Goal: Task Accomplishment & Management: Complete application form

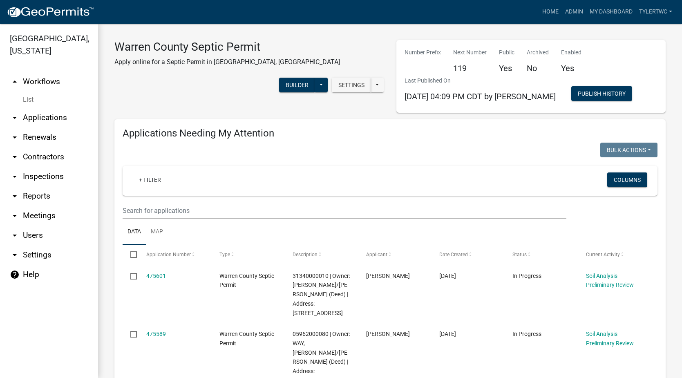
select select "2: 50"
select select "3: 100"
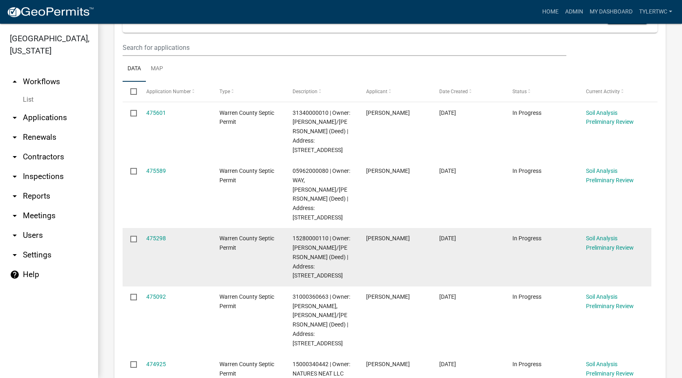
scroll to position [191, 0]
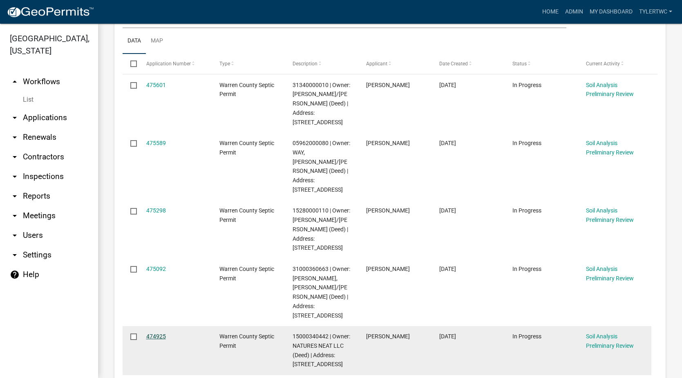
click at [155, 333] on link "474925" at bounding box center [156, 336] width 20 height 7
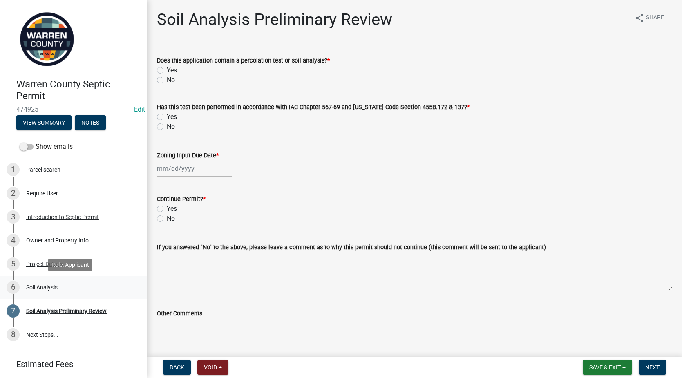
click at [47, 289] on div "Soil Analysis" at bounding box center [41, 287] width 31 height 6
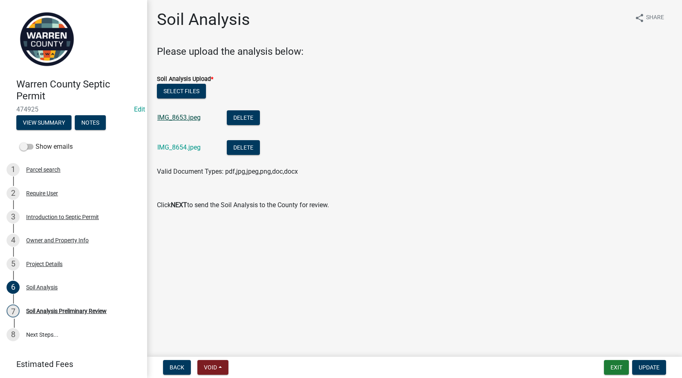
click at [189, 115] on link "IMG_8653.jpeg" at bounding box center [178, 118] width 43 height 8
click at [245, 116] on button "Delete" at bounding box center [243, 117] width 33 height 15
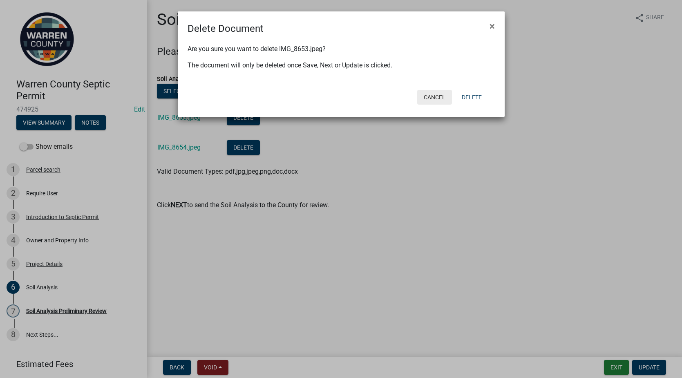
click at [431, 94] on button "Cancel" at bounding box center [434, 97] width 35 height 15
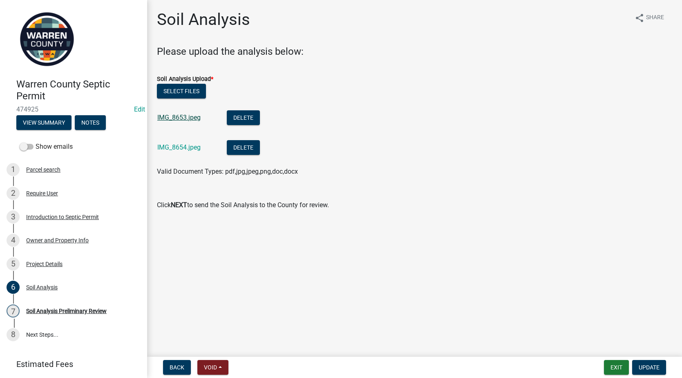
click at [188, 121] on link "IMG_8653.jpeg" at bounding box center [178, 118] width 43 height 8
click at [251, 116] on button "Delete" at bounding box center [243, 117] width 33 height 15
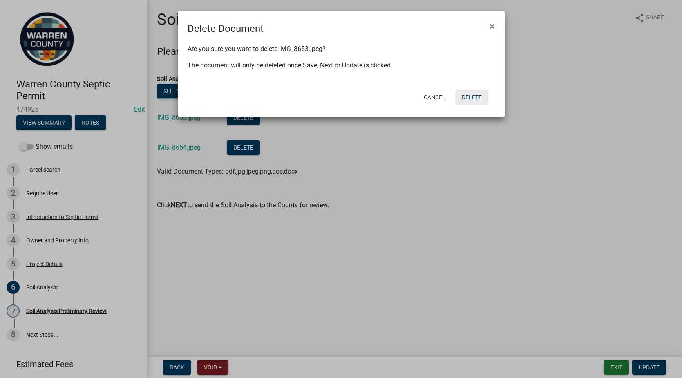
click at [475, 95] on button "Delete" at bounding box center [471, 97] width 33 height 15
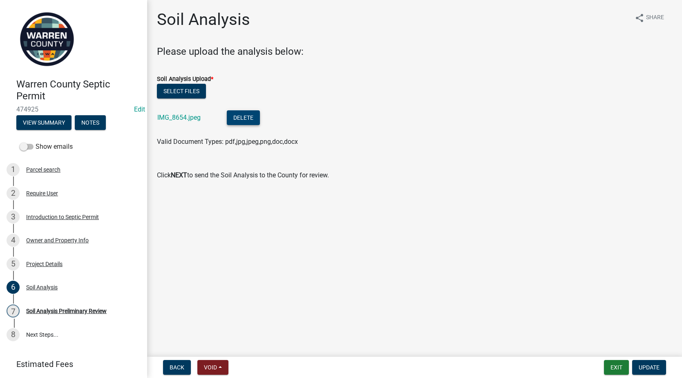
click at [244, 114] on button "Delete" at bounding box center [243, 117] width 33 height 15
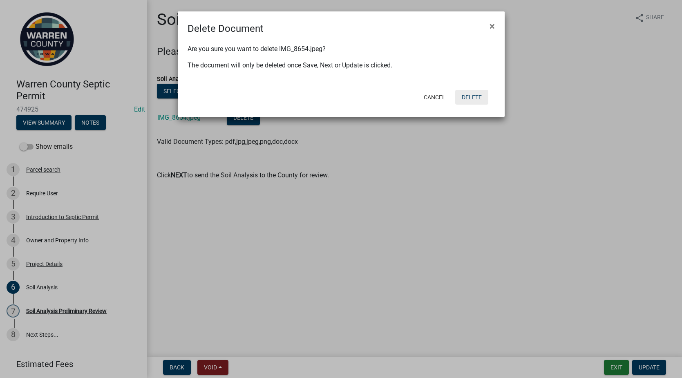
click at [466, 94] on button "Delete" at bounding box center [471, 97] width 33 height 15
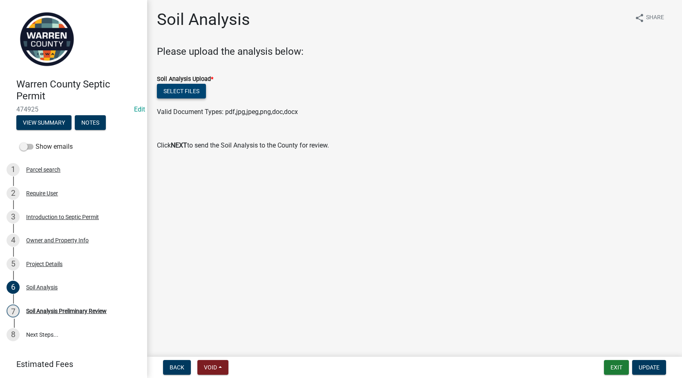
click at [180, 91] on button "Select files" at bounding box center [181, 91] width 49 height 15
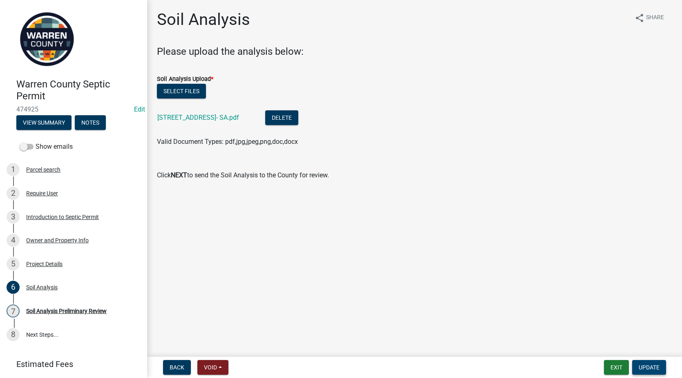
click at [647, 364] on span "Update" at bounding box center [649, 367] width 21 height 7
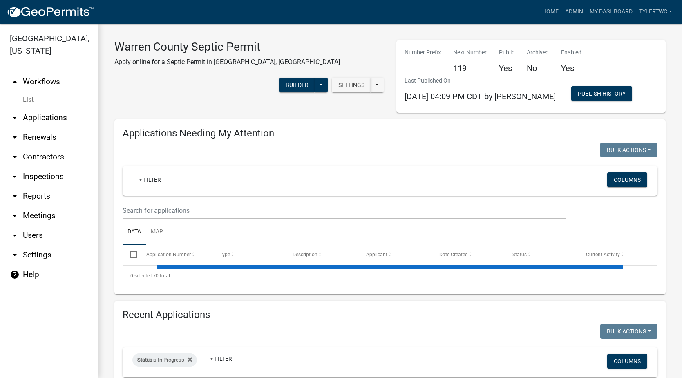
select select "2: 50"
select select "3: 100"
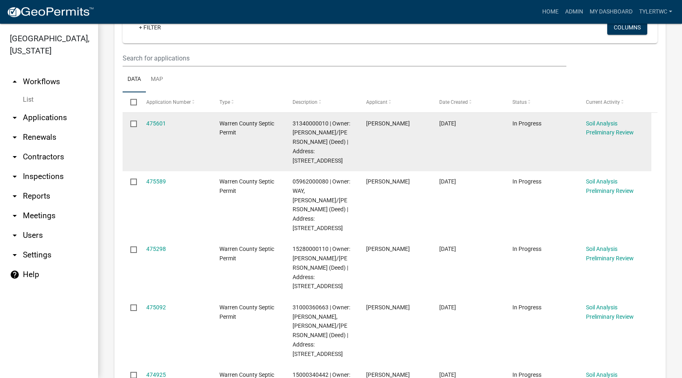
scroll to position [286, 0]
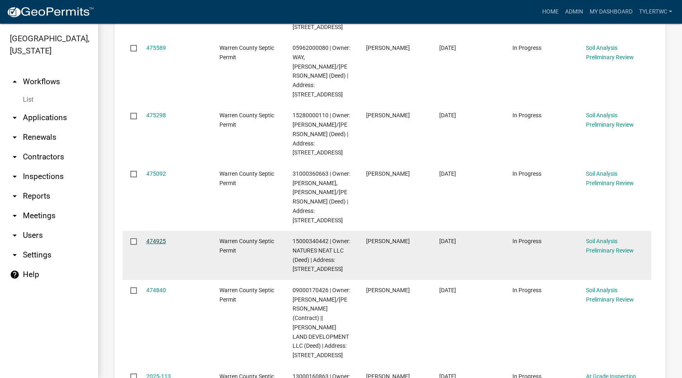
click at [157, 238] on link "474925" at bounding box center [156, 241] width 20 height 7
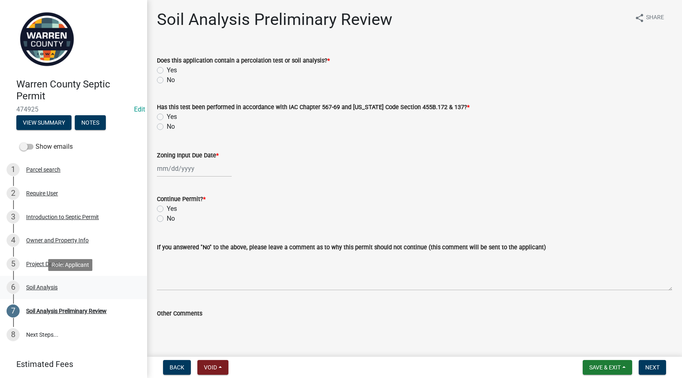
click at [41, 287] on div "Soil Analysis" at bounding box center [41, 287] width 31 height 6
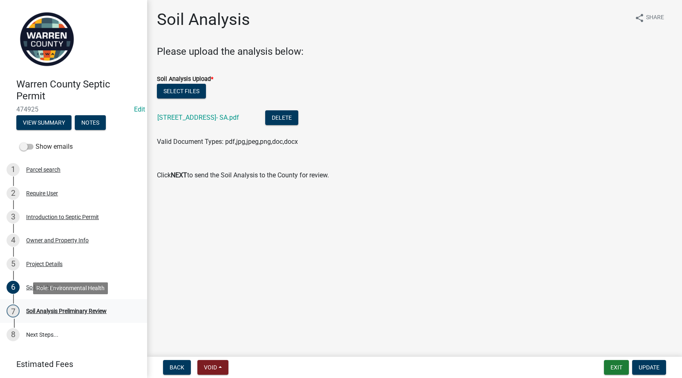
click at [58, 311] on div "Soil Analysis Preliminary Review" at bounding box center [66, 311] width 81 height 6
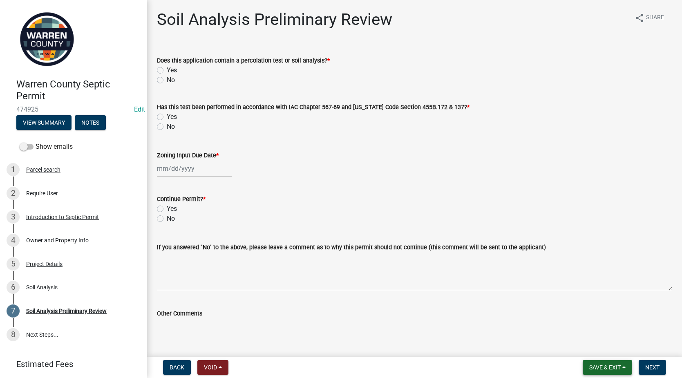
click at [613, 372] on button "Save & Exit" at bounding box center [607, 367] width 49 height 15
click at [167, 67] on label "Yes" at bounding box center [172, 70] width 10 height 10
click at [167, 67] on input "Yes" at bounding box center [169, 67] width 5 height 5
radio input "true"
click at [167, 117] on label "Yes" at bounding box center [172, 117] width 10 height 10
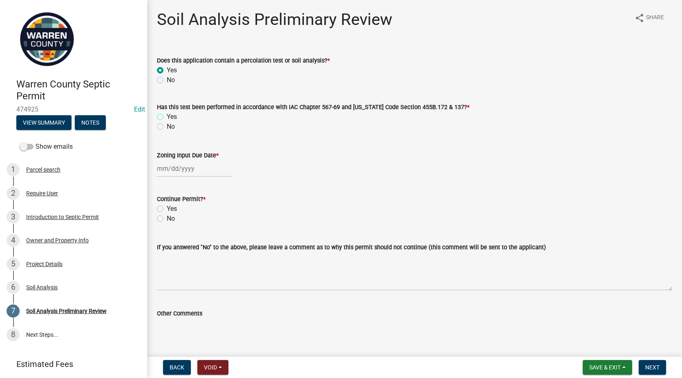
click at [167, 117] on input "Yes" at bounding box center [169, 114] width 5 height 5
radio input "true"
click at [172, 171] on div at bounding box center [194, 168] width 75 height 17
select select "9"
select select "2025"
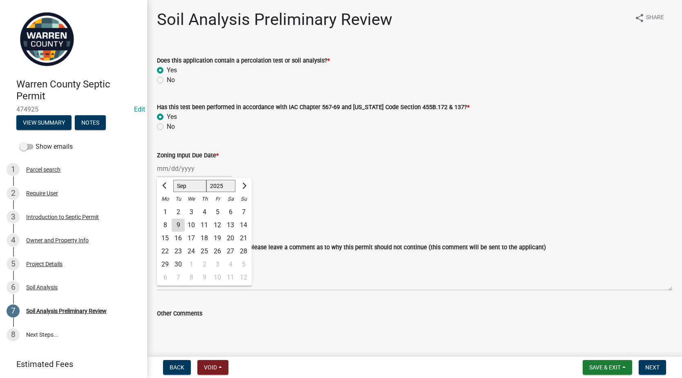
click at [177, 228] on div "9" at bounding box center [178, 225] width 13 height 13
type input "[DATE]"
drag, startPoint x: 158, startPoint y: 206, endPoint x: 186, endPoint y: 222, distance: 31.8
click at [167, 207] on label "Yes" at bounding box center [172, 209] width 10 height 10
click at [167, 207] on input "Yes" at bounding box center [169, 206] width 5 height 5
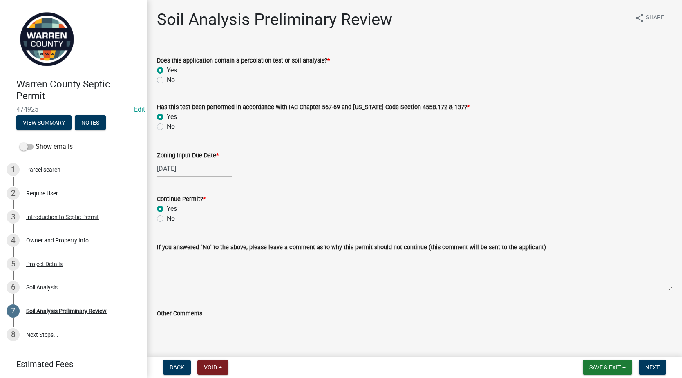
radio input "true"
click at [647, 369] on span "Next" at bounding box center [652, 367] width 14 height 7
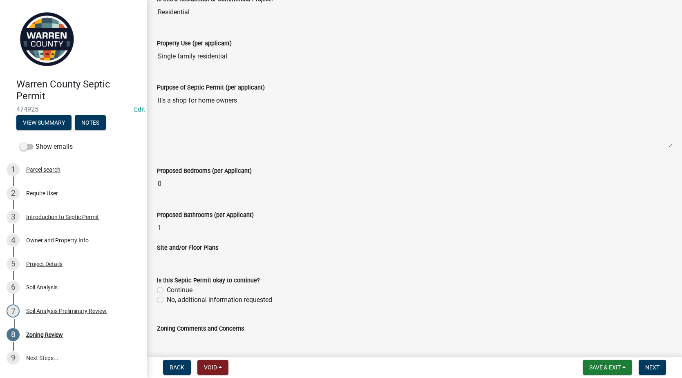
scroll to position [191, 0]
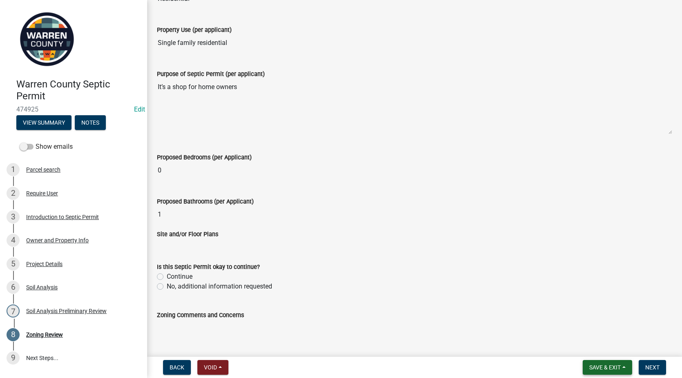
click at [592, 368] on span "Save & Exit" at bounding box center [604, 367] width 31 height 7
click at [595, 343] on button "Save & Exit" at bounding box center [599, 346] width 65 height 20
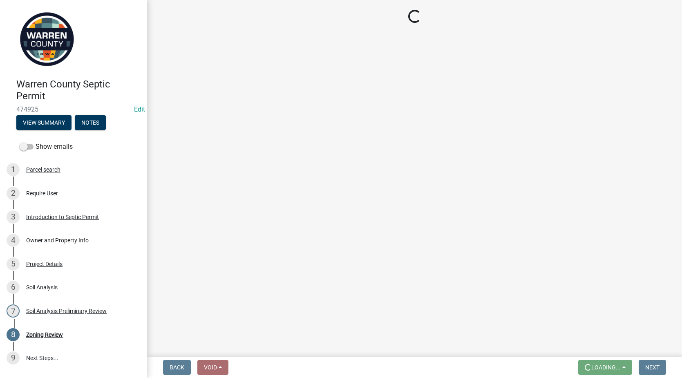
scroll to position [0, 0]
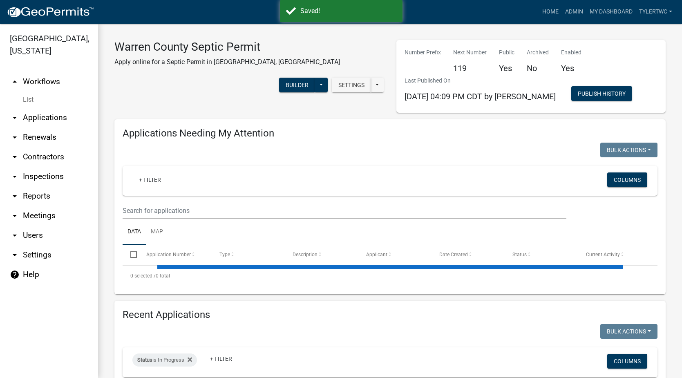
select select "2: 50"
select select "3: 100"
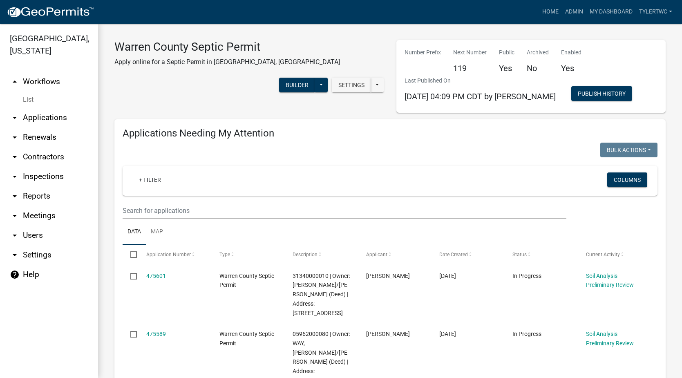
click at [45, 108] on link "arrow_drop_down Applications" at bounding box center [49, 118] width 98 height 20
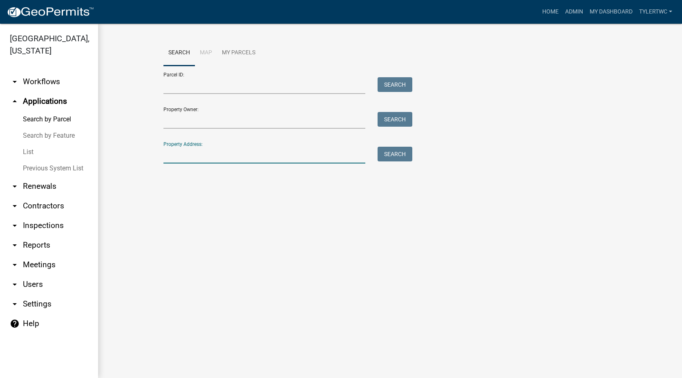
click at [193, 159] on input "Property Address:" at bounding box center [264, 155] width 202 height 17
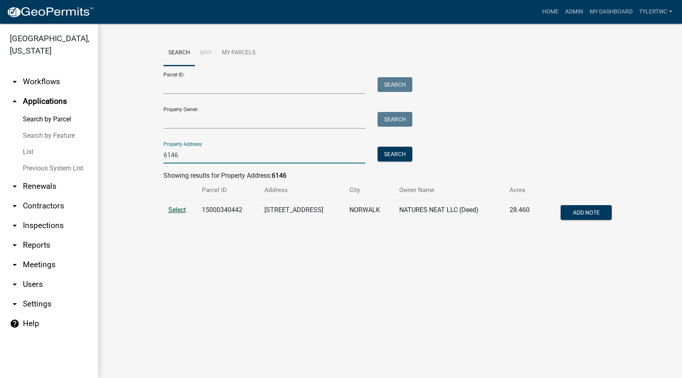
type input "6146"
click at [180, 209] on span "Select" at bounding box center [177, 210] width 18 height 8
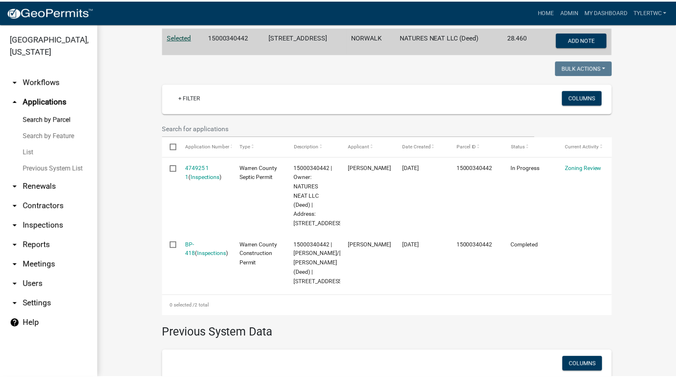
scroll to position [191, 0]
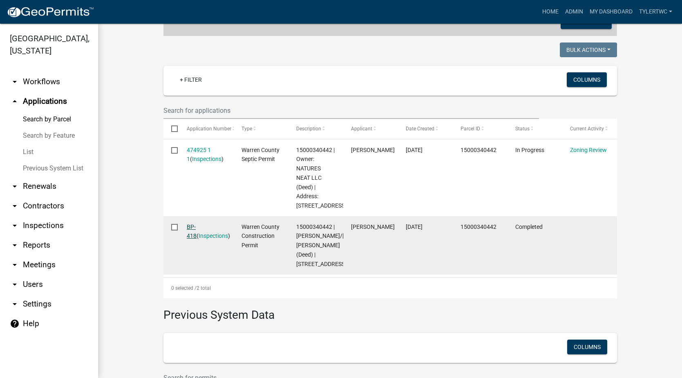
click at [191, 224] on link "BP-418" at bounding box center [192, 232] width 10 height 16
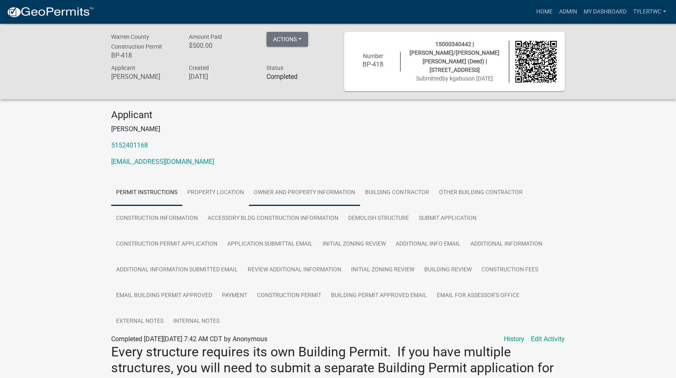
click at [323, 185] on link "Owner and Property Information" at bounding box center [304, 193] width 111 height 26
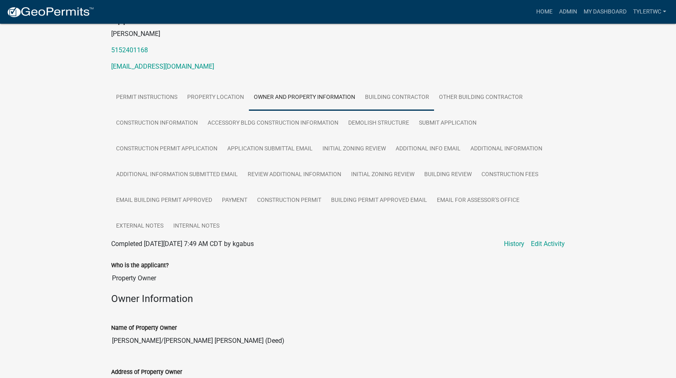
click at [372, 97] on link "Building Contractor" at bounding box center [397, 98] width 74 height 26
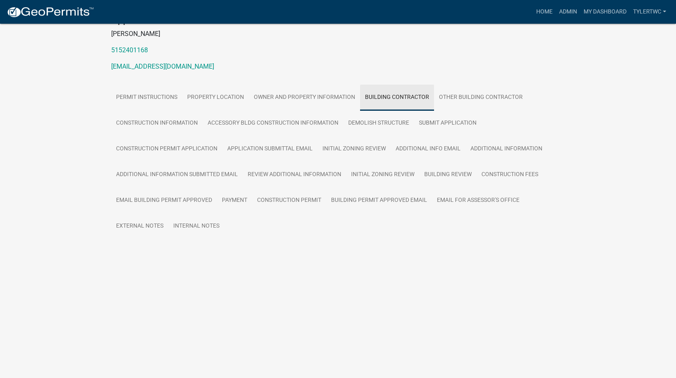
scroll to position [24, 0]
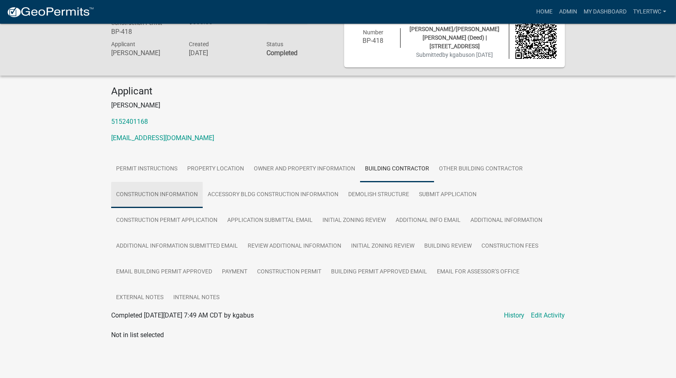
click at [174, 187] on link "Construction Information" at bounding box center [157, 195] width 92 height 26
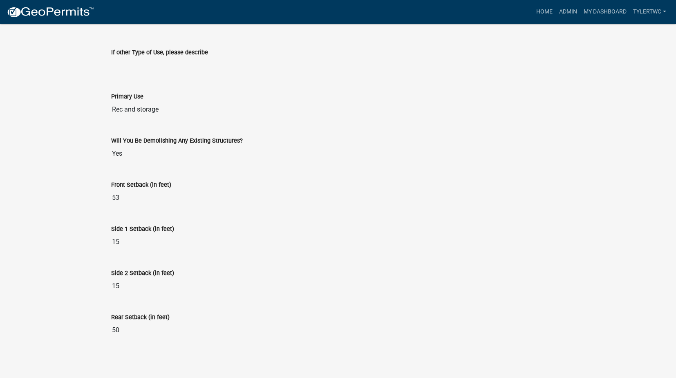
scroll to position [15, 0]
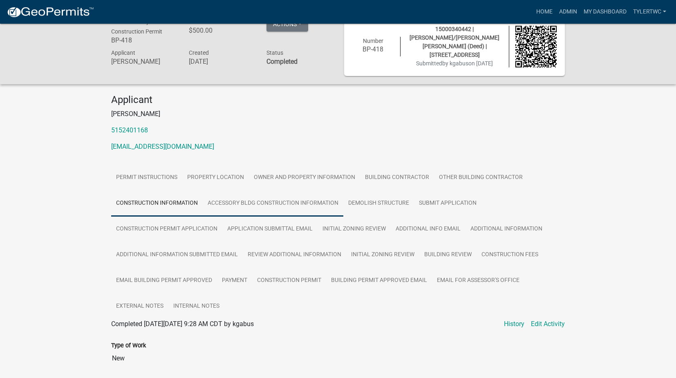
click at [267, 202] on link "Accessory Bldg Construction Information" at bounding box center [273, 203] width 141 height 26
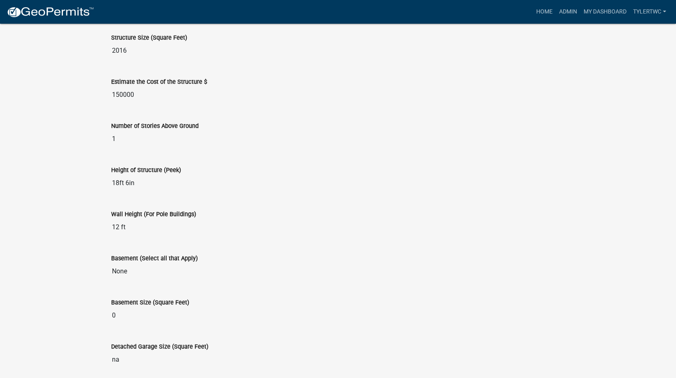
scroll to position [532, 0]
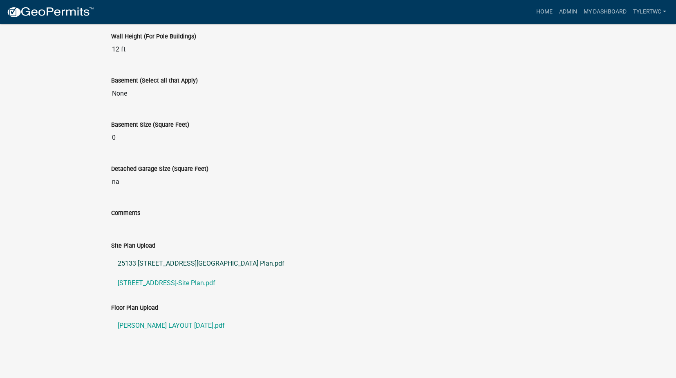
click at [193, 262] on link "25133 [STREET_ADDRESS][GEOGRAPHIC_DATA] Plan.pdf" at bounding box center [338, 264] width 454 height 20
click at [159, 282] on link "[STREET_ADDRESS]-Site Plan.pdf" at bounding box center [338, 283] width 454 height 20
click at [157, 321] on link "[PERSON_NAME] LAYOUT [DATE].pdf" at bounding box center [338, 326] width 454 height 20
click at [563, 9] on link "Admin" at bounding box center [568, 12] width 25 height 16
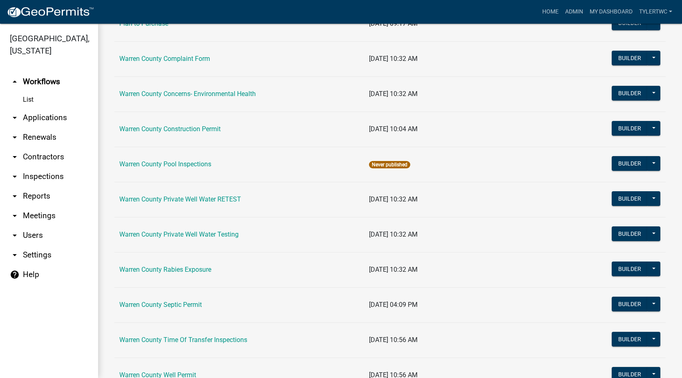
scroll to position [489, 0]
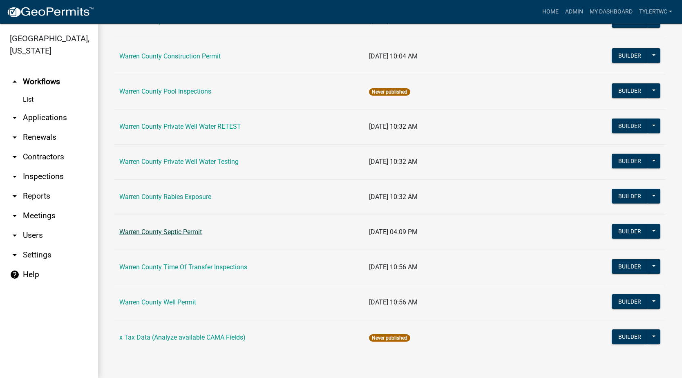
click at [166, 232] on link "Warren County Septic Permit" at bounding box center [160, 232] width 83 height 8
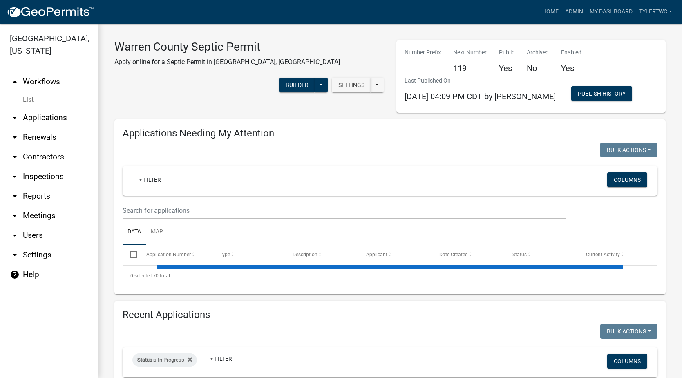
select select "2: 50"
select select "3: 100"
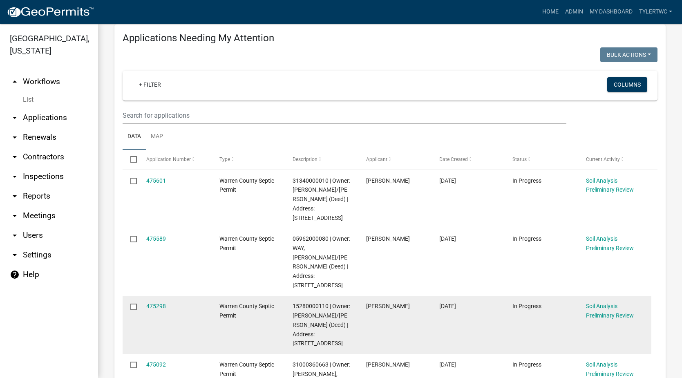
scroll to position [191, 0]
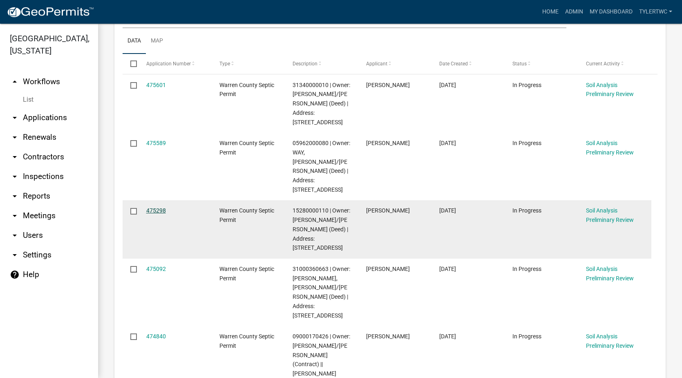
click at [157, 207] on link "475298" at bounding box center [156, 210] width 20 height 7
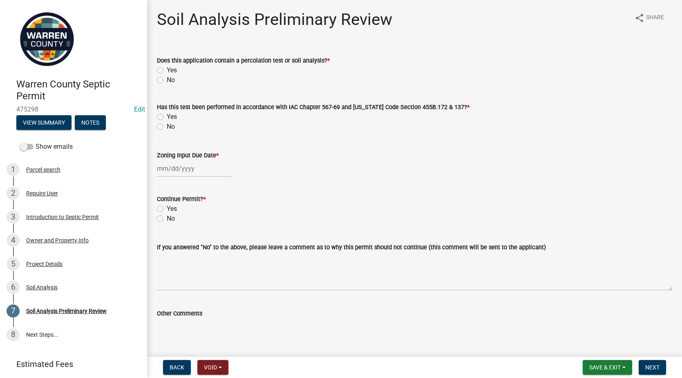
click at [167, 70] on label "Yes" at bounding box center [172, 70] width 10 height 10
click at [167, 70] on input "Yes" at bounding box center [169, 67] width 5 height 5
radio input "true"
click at [167, 118] on label "Yes" at bounding box center [172, 117] width 10 height 10
click at [167, 117] on input "Yes" at bounding box center [169, 114] width 5 height 5
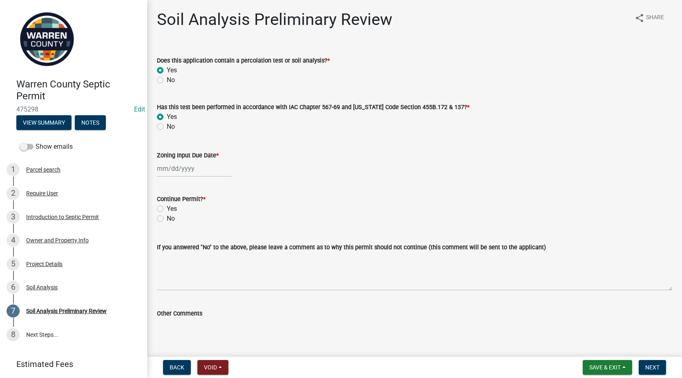
radio input "true"
click at [175, 172] on div at bounding box center [194, 168] width 75 height 17
select select "9"
select select "2025"
drag, startPoint x: 178, startPoint y: 226, endPoint x: 204, endPoint y: 229, distance: 25.6
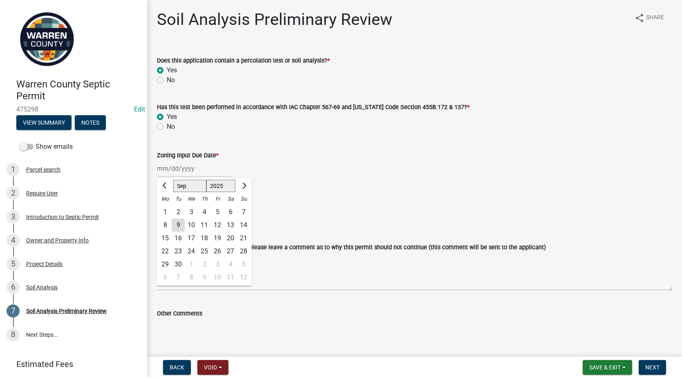
click at [179, 226] on div "9" at bounding box center [178, 225] width 13 height 13
type input "[DATE]"
click at [167, 206] on label "Yes" at bounding box center [172, 209] width 10 height 10
click at [167, 206] on input "Yes" at bounding box center [169, 206] width 5 height 5
radio input "true"
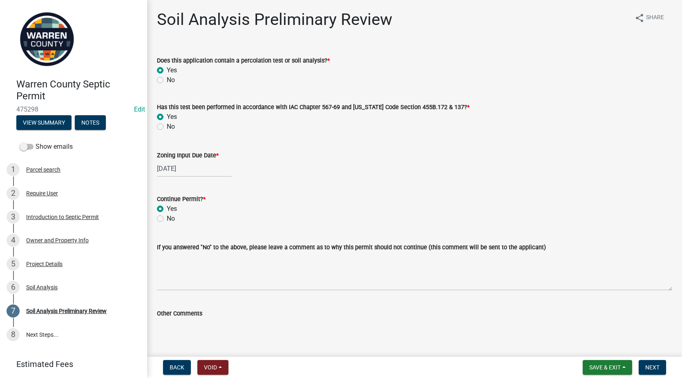
scroll to position [42, 0]
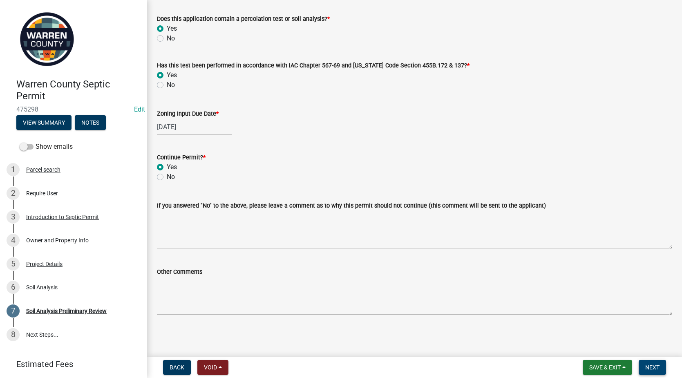
click at [656, 362] on button "Next" at bounding box center [652, 367] width 27 height 15
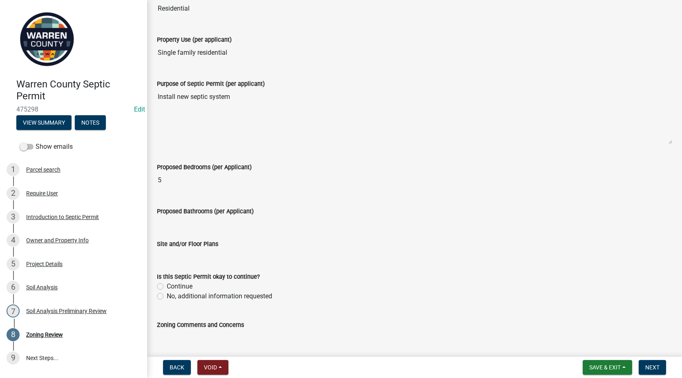
scroll to position [234, 0]
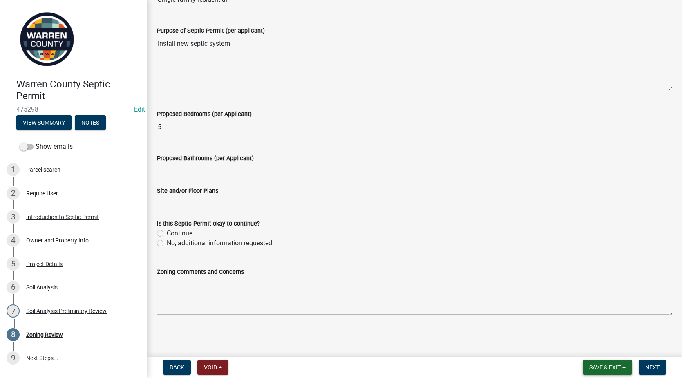
click at [606, 368] on span "Save & Exit" at bounding box center [604, 367] width 31 height 7
click at [601, 347] on button "Save & Exit" at bounding box center [599, 346] width 65 height 20
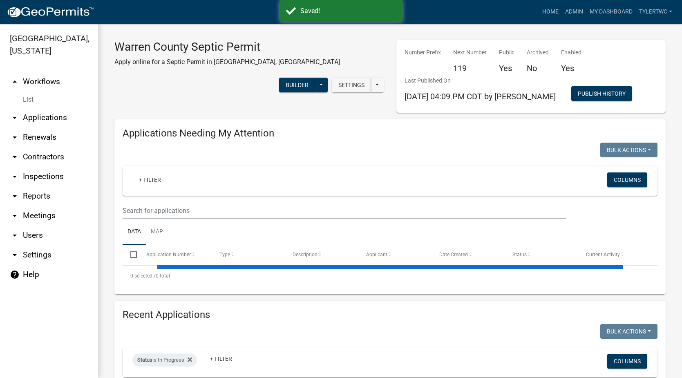
select select "2: 50"
select select "3: 100"
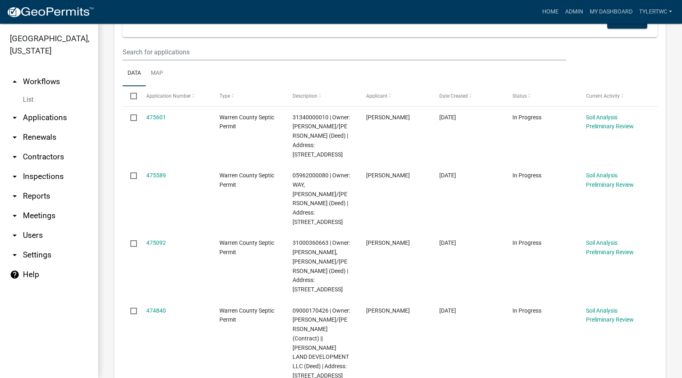
scroll to position [191, 0]
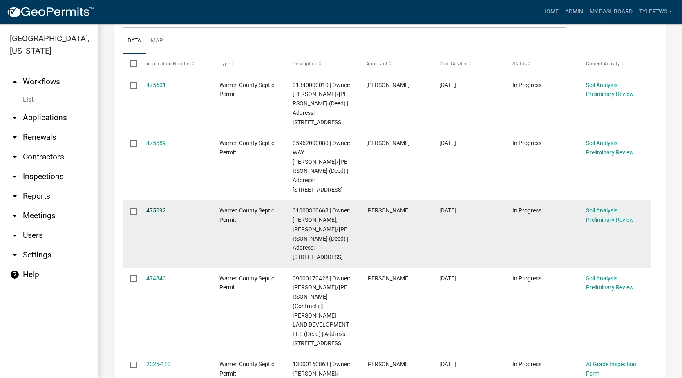
click at [153, 207] on link "475092" at bounding box center [156, 210] width 20 height 7
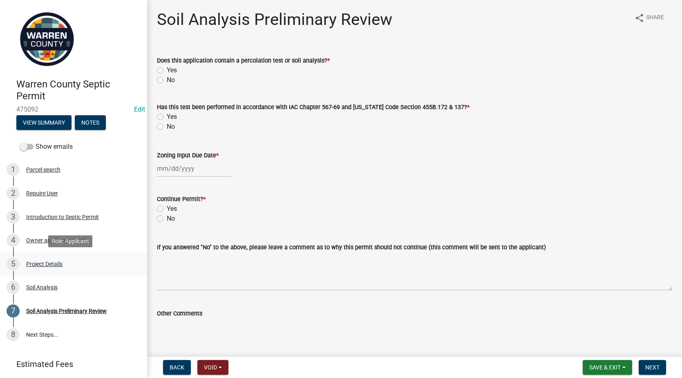
click at [40, 260] on div "5 Project Details" at bounding box center [71, 264] width 128 height 13
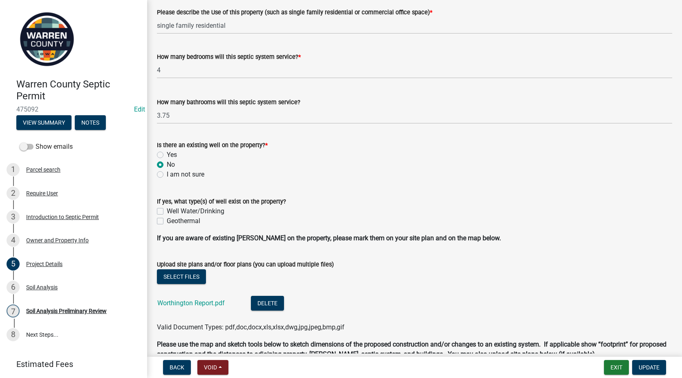
scroll to position [572, 0]
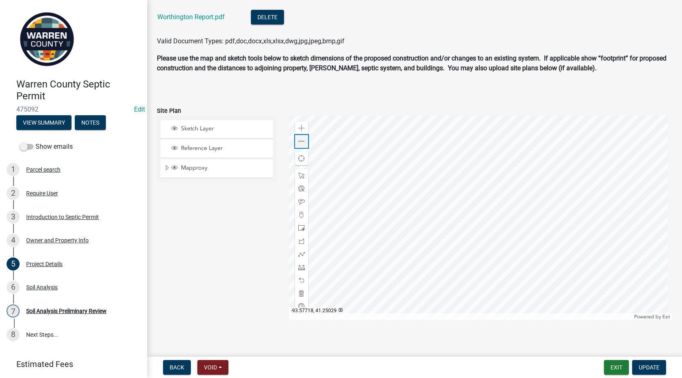
click at [302, 143] on span at bounding box center [301, 141] width 7 height 7
click at [302, 129] on span at bounding box center [301, 128] width 7 height 7
click at [403, 209] on div at bounding box center [480, 218] width 383 height 204
click at [207, 13] on link "Worthington Report.pdf" at bounding box center [190, 17] width 67 height 8
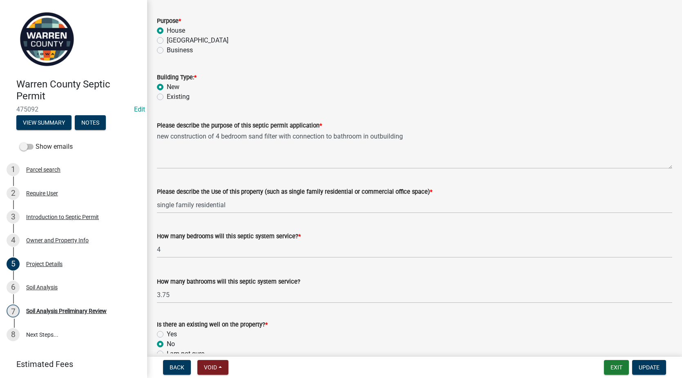
scroll to position [95, 0]
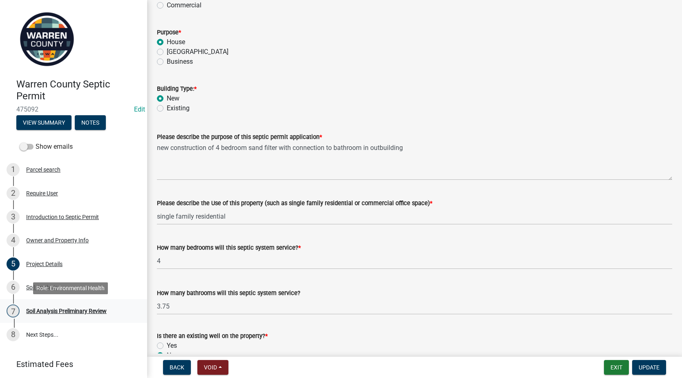
click at [44, 309] on div "Soil Analysis Preliminary Review" at bounding box center [66, 311] width 81 height 6
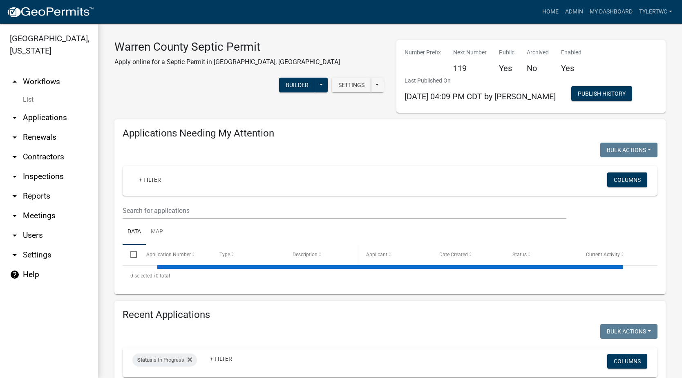
select select "2: 50"
select select "3: 100"
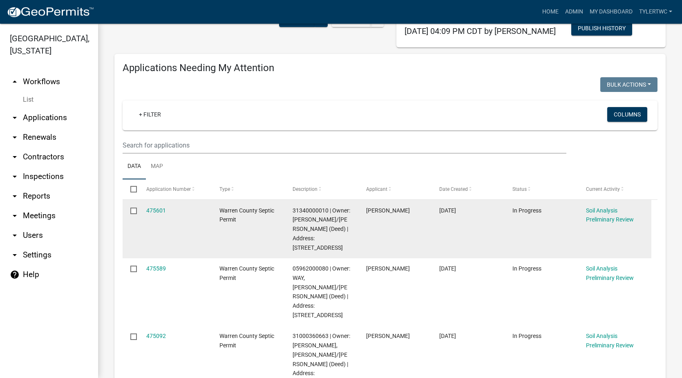
scroll to position [95, 0]
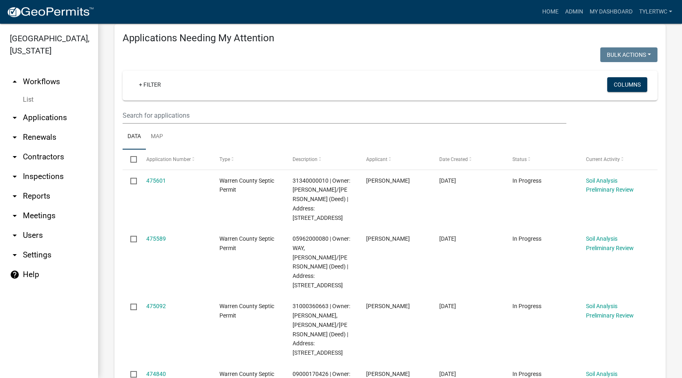
click at [54, 109] on link "arrow_drop_down Applications" at bounding box center [49, 118] width 98 height 20
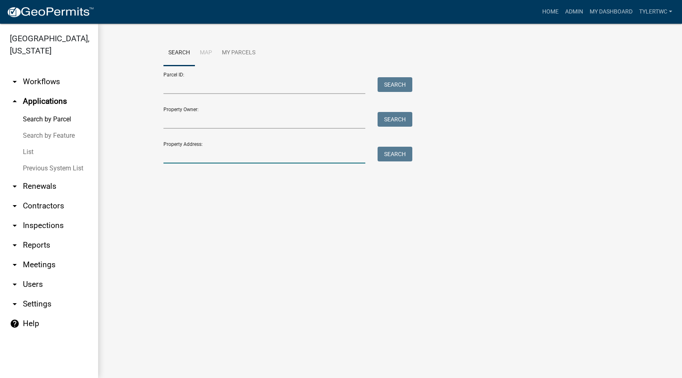
click at [202, 159] on input "Property Address:" at bounding box center [264, 155] width 202 height 17
type input "18901"
click at [392, 149] on button "Search" at bounding box center [395, 154] width 35 height 15
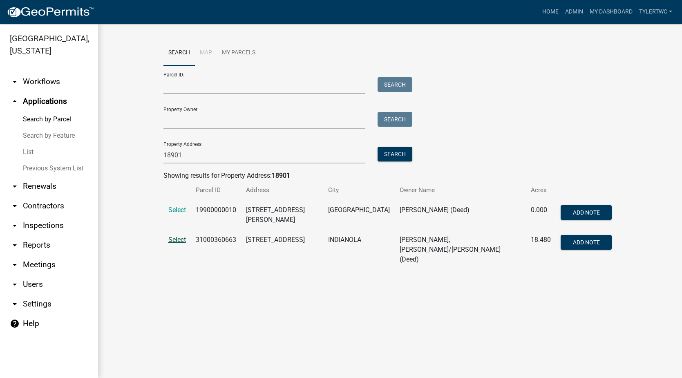
click at [172, 236] on span "Select" at bounding box center [177, 240] width 18 height 8
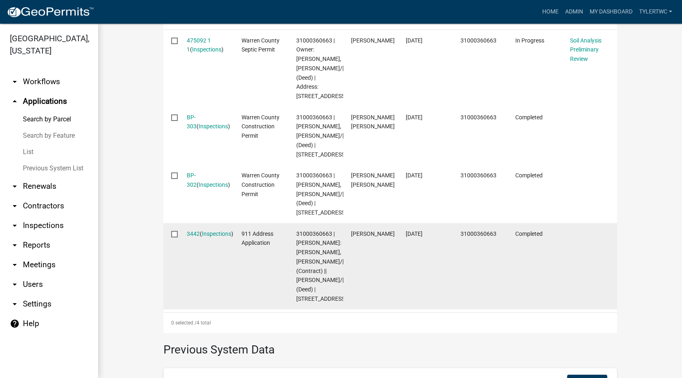
scroll to position [286, 0]
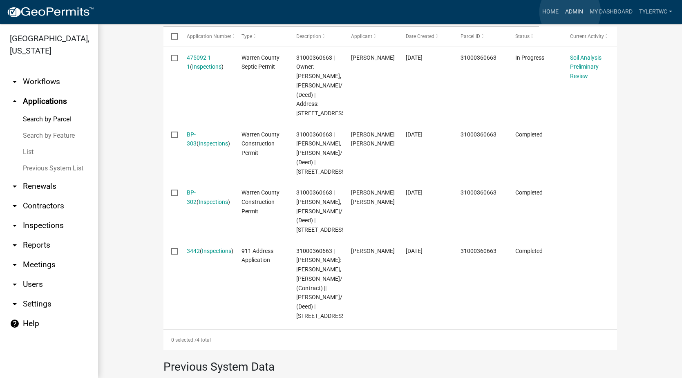
click at [570, 12] on link "Admin" at bounding box center [574, 12] width 25 height 16
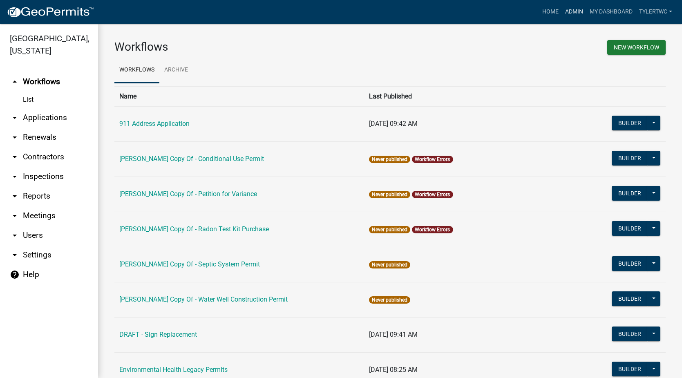
scroll to position [489, 0]
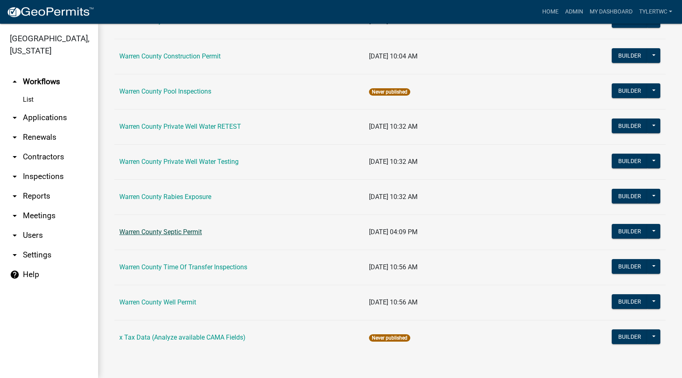
click at [165, 232] on link "Warren County Septic Permit" at bounding box center [160, 232] width 83 height 8
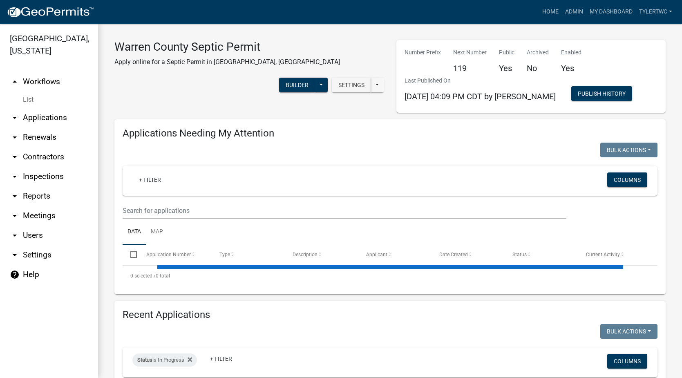
select select "2: 50"
select select "3: 100"
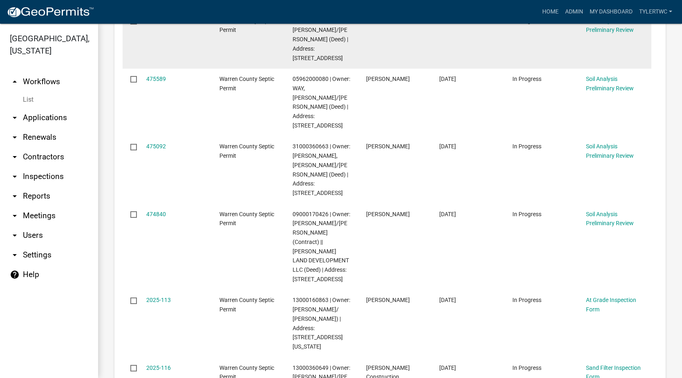
scroll to position [191, 0]
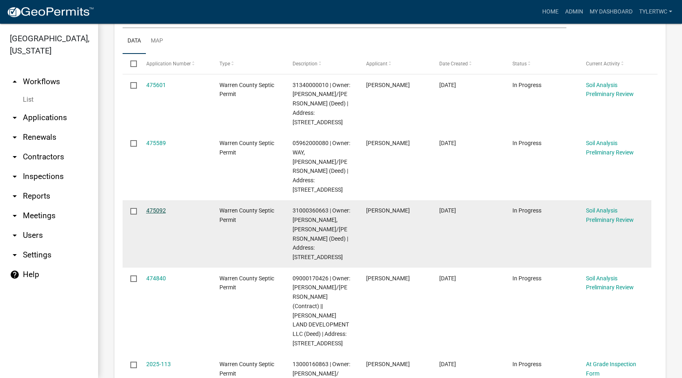
click at [164, 207] on link "475092" at bounding box center [156, 210] width 20 height 7
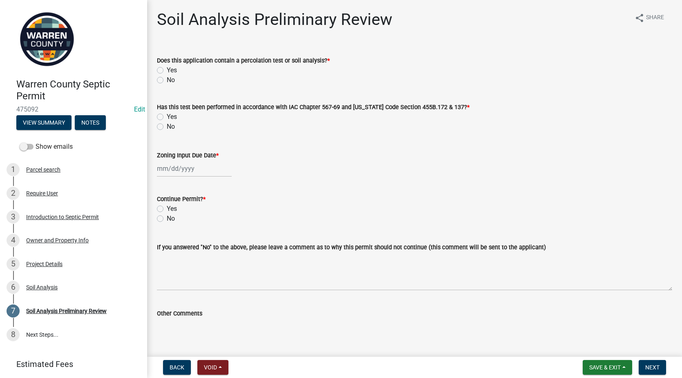
click at [167, 68] on label "Yes" at bounding box center [172, 70] width 10 height 10
click at [167, 68] on input "Yes" at bounding box center [169, 67] width 5 height 5
radio input "true"
click at [167, 116] on label "Yes" at bounding box center [172, 117] width 10 height 10
click at [167, 116] on input "Yes" at bounding box center [169, 114] width 5 height 5
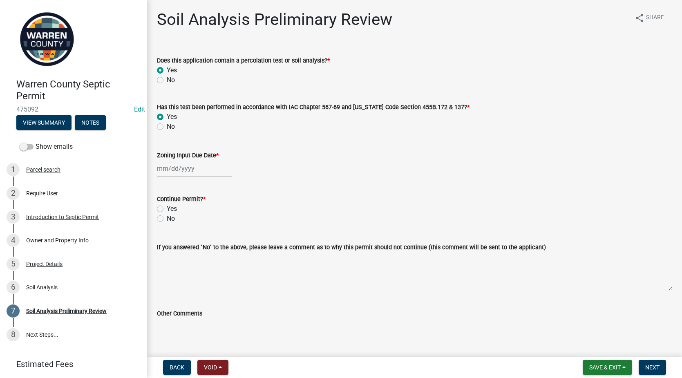
radio input "true"
select select "9"
select select "2025"
drag, startPoint x: 163, startPoint y: 169, endPoint x: 172, endPoint y: 183, distance: 16.8
click at [163, 169] on div "[PERSON_NAME] Feb Mar Apr [PERSON_NAME][DATE] Oct Nov [DATE] 1526 1527 1528 152…" at bounding box center [194, 168] width 75 height 17
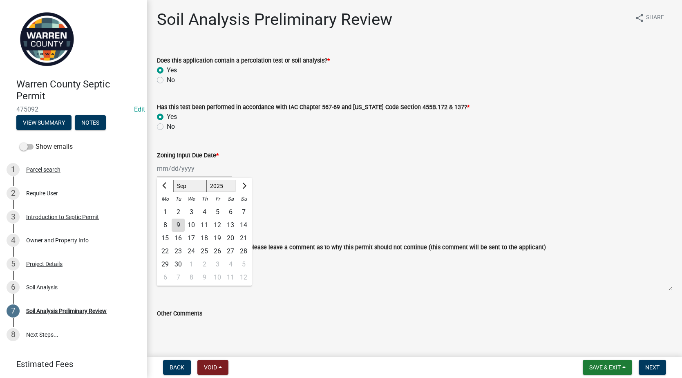
click at [181, 224] on div "9" at bounding box center [178, 225] width 13 height 13
type input "[DATE]"
click at [167, 206] on label "Yes" at bounding box center [172, 209] width 10 height 10
click at [167, 206] on input "Yes" at bounding box center [169, 206] width 5 height 5
radio input "true"
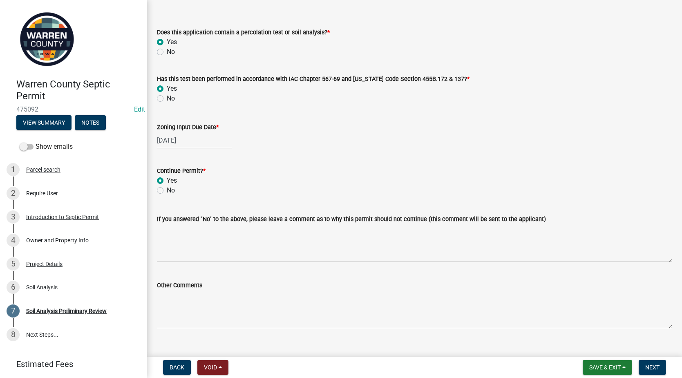
scroll to position [42, 0]
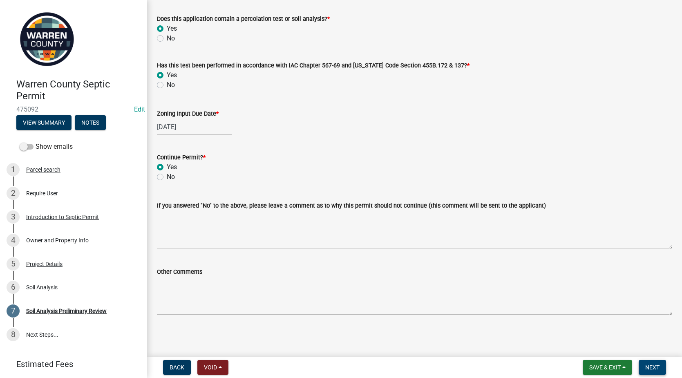
click at [651, 372] on button "Next" at bounding box center [652, 367] width 27 height 15
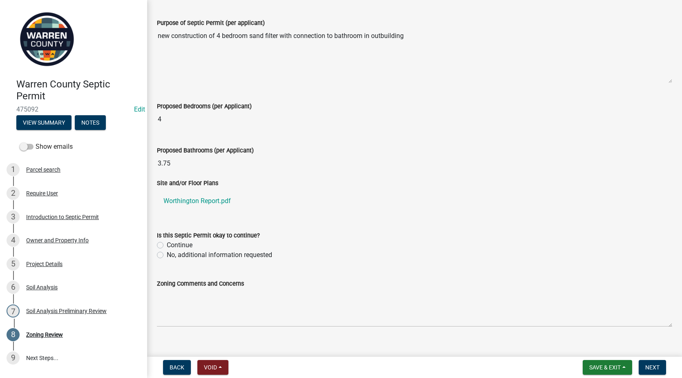
scroll to position [254, 0]
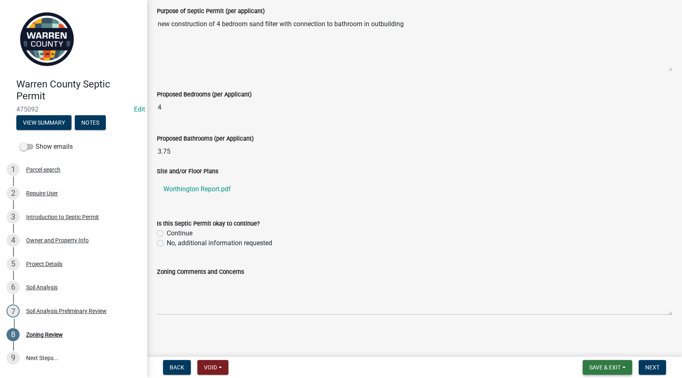
click at [594, 363] on button "Save & Exit" at bounding box center [607, 367] width 49 height 15
click at [582, 348] on button "Save & Exit" at bounding box center [599, 346] width 65 height 20
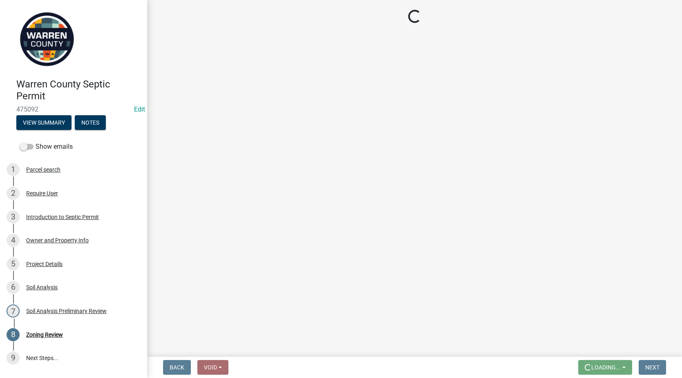
scroll to position [0, 0]
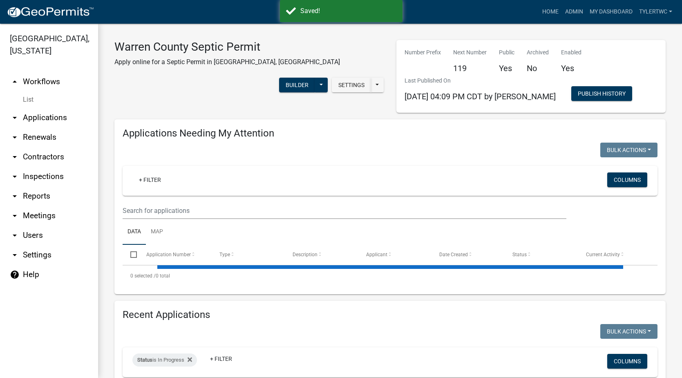
select select "2: 50"
select select "3: 100"
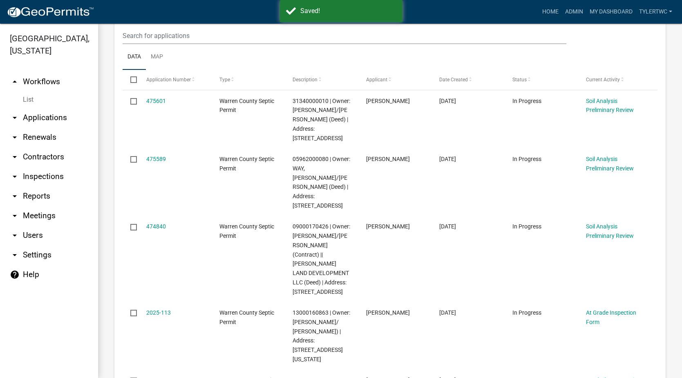
scroll to position [191, 0]
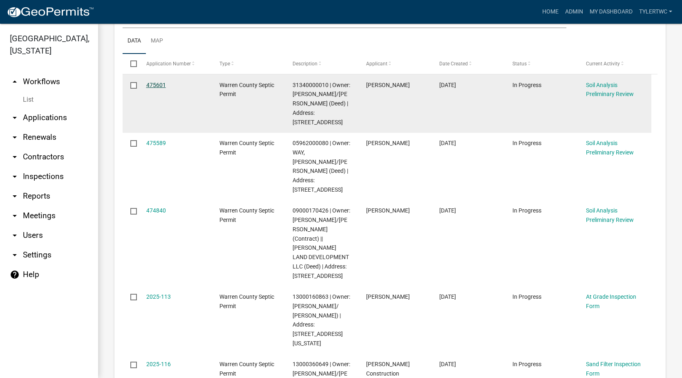
click at [156, 83] on link "475601" at bounding box center [156, 85] width 20 height 7
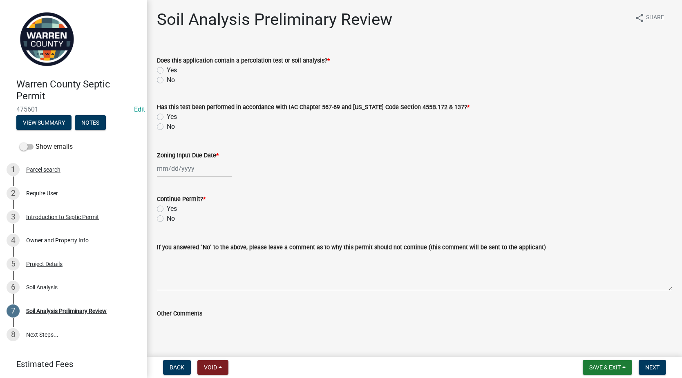
click at [167, 67] on label "Yes" at bounding box center [172, 70] width 10 height 10
click at [167, 67] on input "Yes" at bounding box center [169, 67] width 5 height 5
radio input "true"
click at [167, 114] on label "Yes" at bounding box center [172, 117] width 10 height 10
click at [167, 114] on input "Yes" at bounding box center [169, 114] width 5 height 5
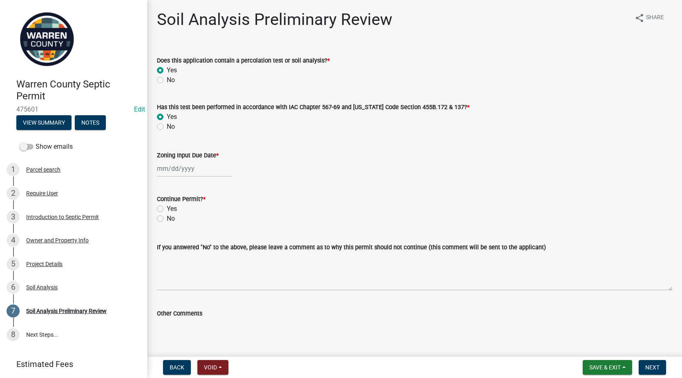
radio input "true"
click at [167, 170] on div at bounding box center [194, 168] width 75 height 17
select select "9"
select select "2025"
click at [176, 227] on div "9" at bounding box center [178, 225] width 13 height 13
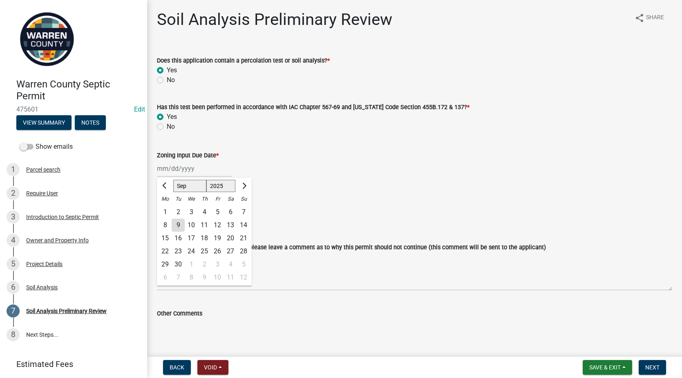
type input "[DATE]"
click at [167, 207] on label "Yes" at bounding box center [172, 209] width 10 height 10
click at [167, 207] on input "Yes" at bounding box center [169, 206] width 5 height 5
radio input "true"
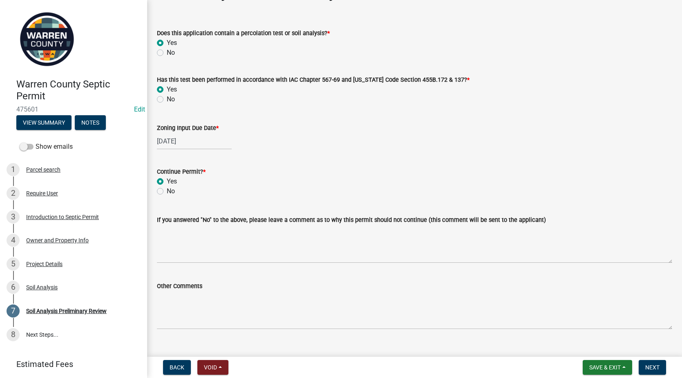
scroll to position [42, 0]
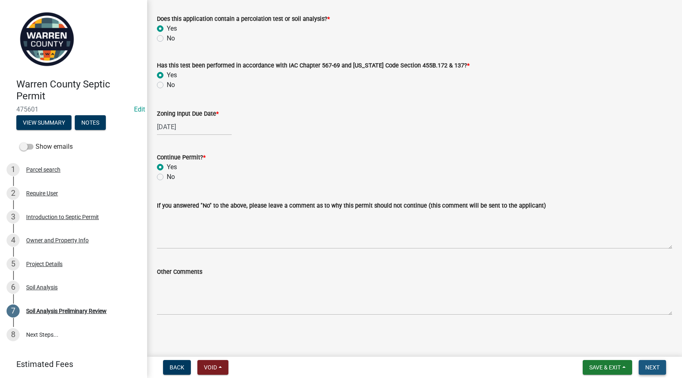
click at [646, 363] on button "Next" at bounding box center [652, 367] width 27 height 15
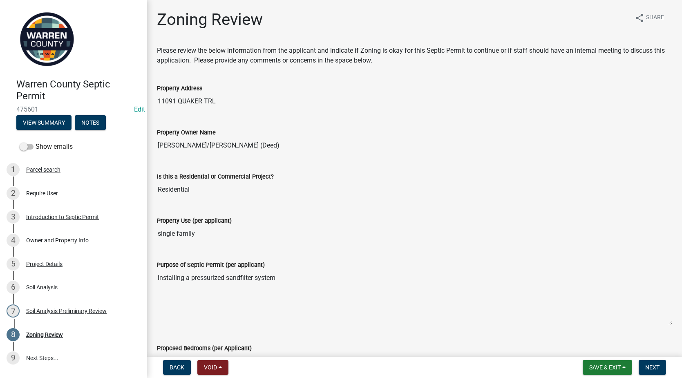
scroll to position [234, 0]
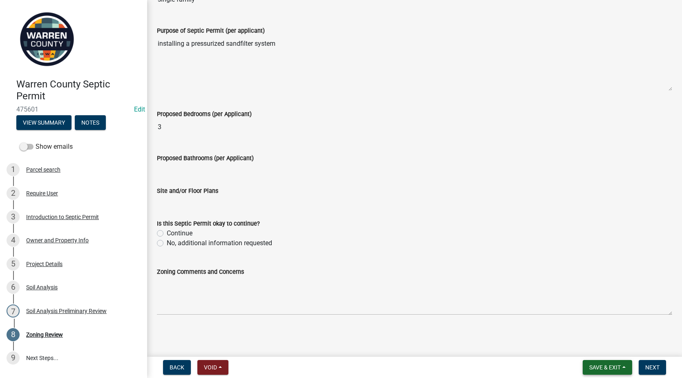
click at [595, 364] on span "Save & Exit" at bounding box center [604, 367] width 31 height 7
click at [586, 350] on button "Save & Exit" at bounding box center [599, 346] width 65 height 20
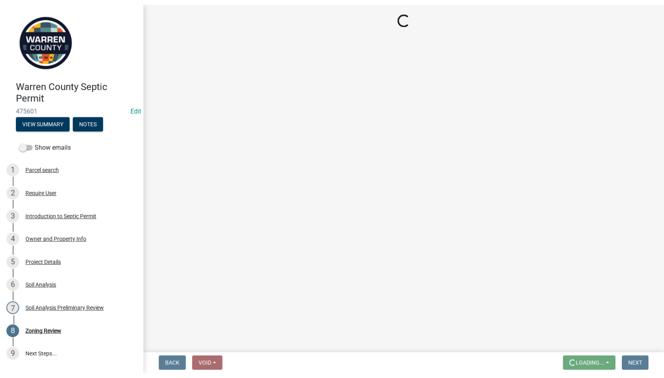
scroll to position [0, 0]
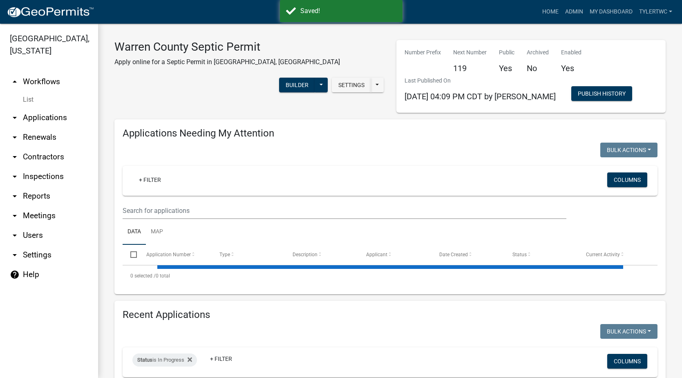
select select "2: 50"
select select "3: 100"
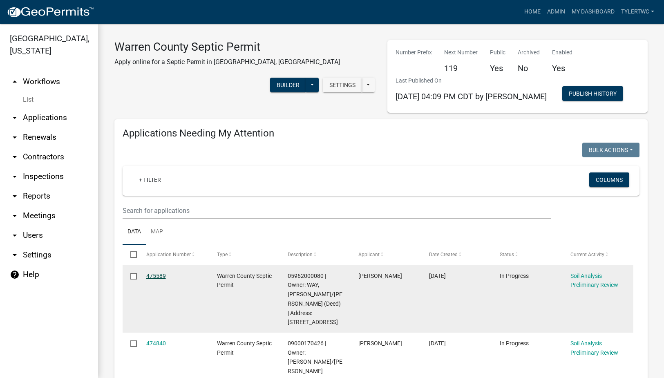
click at [152, 276] on link "475589" at bounding box center [156, 276] width 20 height 7
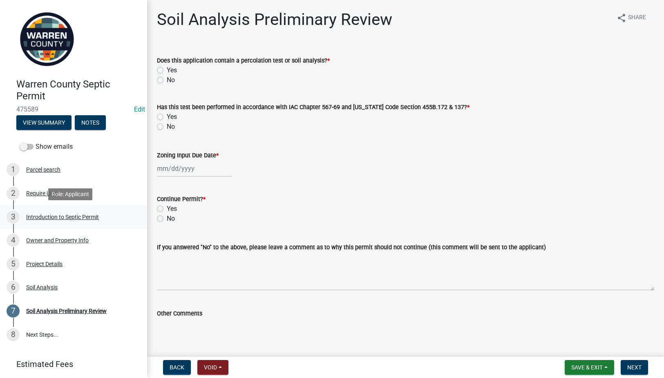
click at [37, 214] on div "Introduction to Septic Permit" at bounding box center [62, 217] width 73 height 6
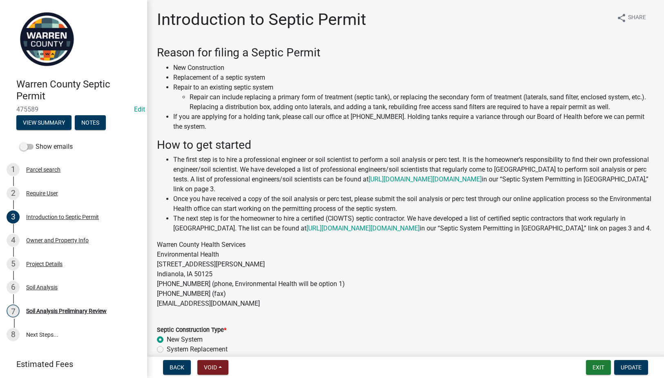
scroll to position [79, 0]
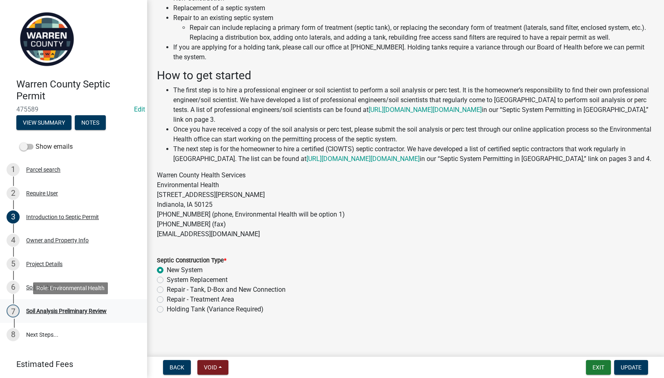
click at [64, 308] on div "Soil Analysis Preliminary Review" at bounding box center [66, 311] width 81 height 6
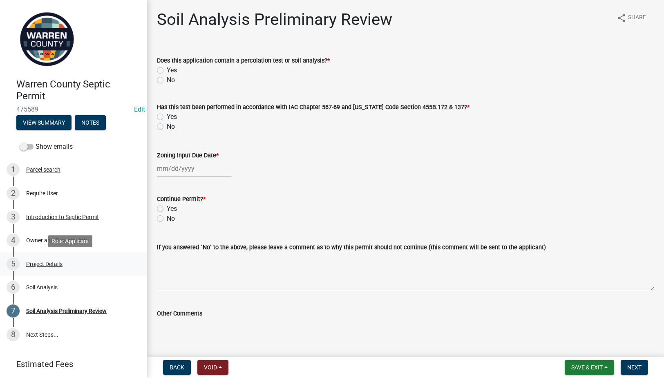
click at [48, 263] on div "Project Details" at bounding box center [44, 264] width 36 height 6
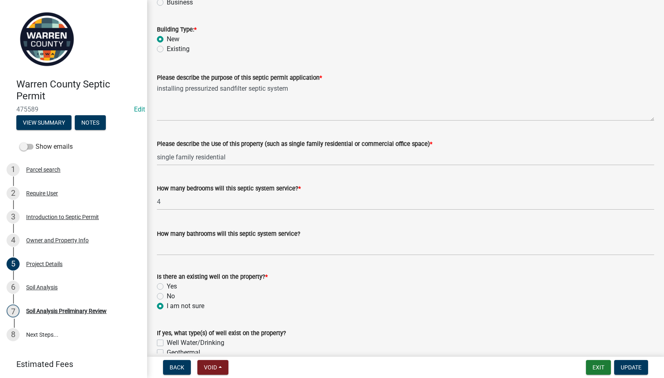
scroll to position [71, 0]
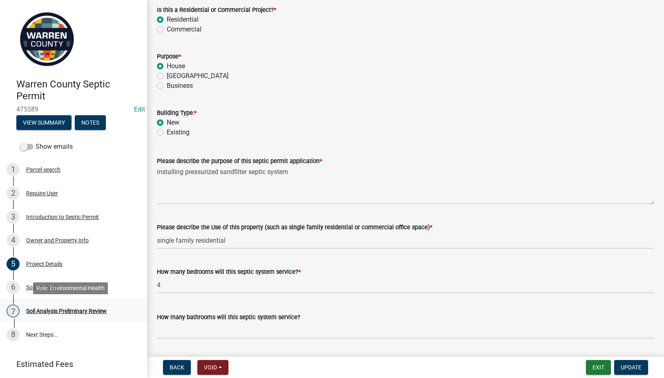
click at [44, 313] on div "Soil Analysis Preliminary Review" at bounding box center [66, 311] width 81 height 6
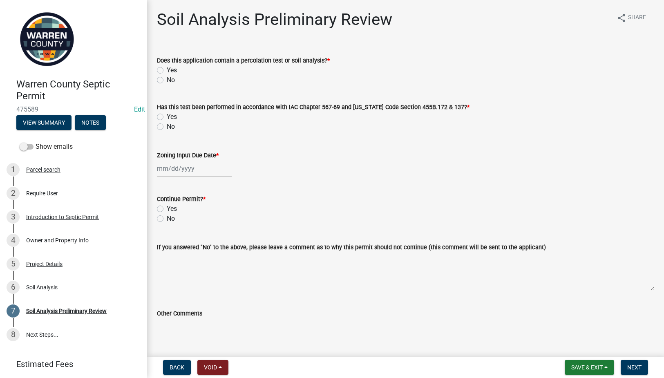
drag, startPoint x: 159, startPoint y: 71, endPoint x: 159, endPoint y: 76, distance: 5.3
click at [167, 71] on label "Yes" at bounding box center [172, 70] width 10 height 10
click at [167, 71] on input "Yes" at bounding box center [169, 67] width 5 height 5
radio input "true"
click at [167, 114] on label "Yes" at bounding box center [172, 117] width 10 height 10
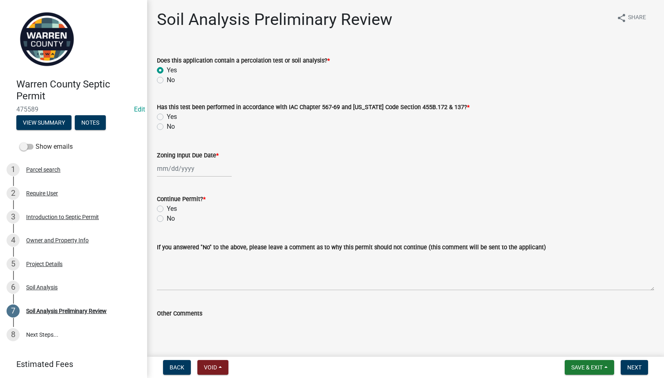
click at [167, 114] on input "Yes" at bounding box center [169, 114] width 5 height 5
radio input "true"
click at [166, 174] on div at bounding box center [194, 168] width 75 height 17
select select "9"
select select "2025"
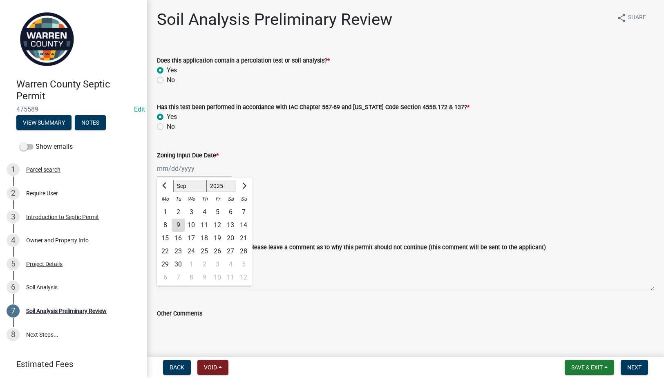
click at [175, 224] on div "9" at bounding box center [178, 225] width 13 height 13
type input "[DATE]"
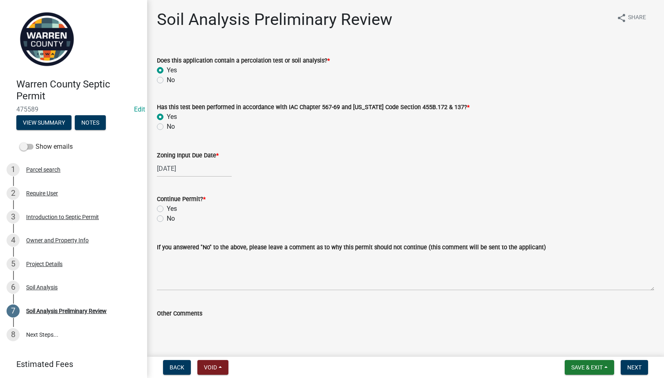
drag, startPoint x: 158, startPoint y: 209, endPoint x: 166, endPoint y: 217, distance: 11.3
click at [167, 209] on label "Yes" at bounding box center [172, 209] width 10 height 10
click at [167, 209] on input "Yes" at bounding box center [169, 206] width 5 height 5
radio input "true"
click at [631, 364] on span "Next" at bounding box center [634, 367] width 14 height 7
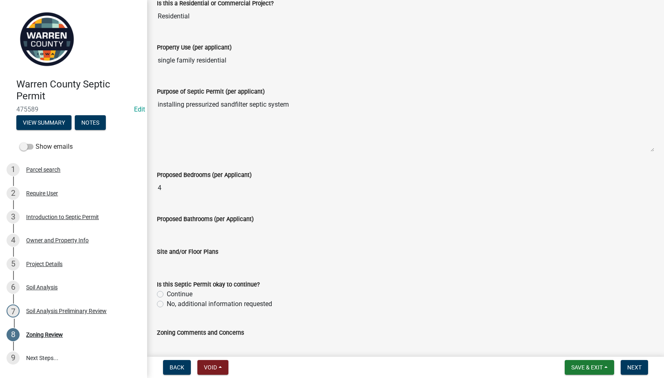
scroll to position [191, 0]
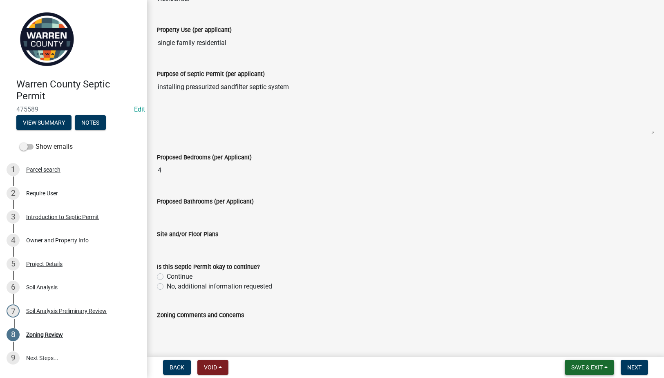
click at [585, 365] on span "Save & Exit" at bounding box center [586, 367] width 31 height 7
click at [570, 343] on button "Save & Exit" at bounding box center [581, 346] width 65 height 20
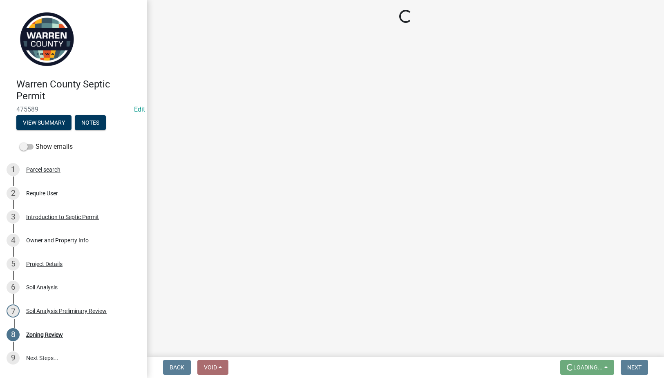
scroll to position [0, 0]
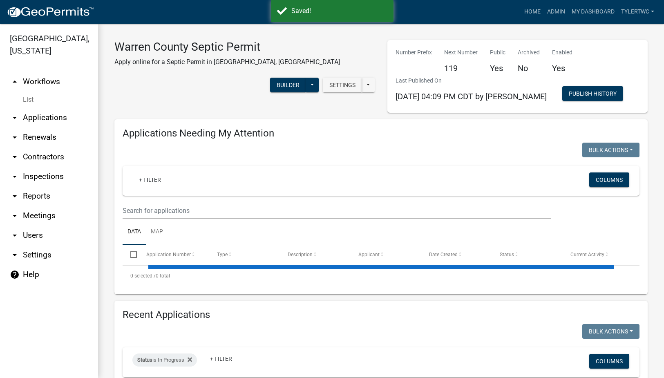
select select "2: 50"
select select "3: 100"
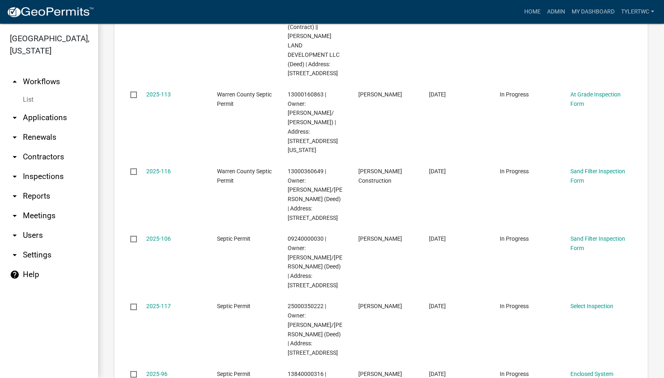
scroll to position [191, 0]
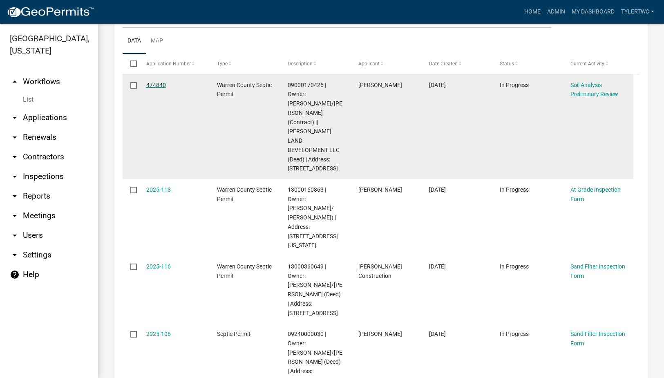
click at [154, 82] on link "474840" at bounding box center [156, 85] width 20 height 7
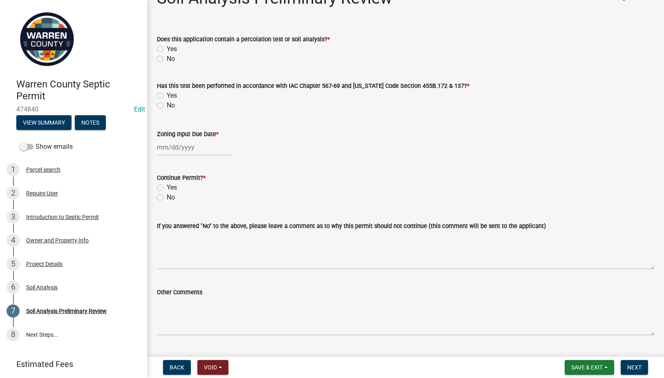
scroll to position [42, 0]
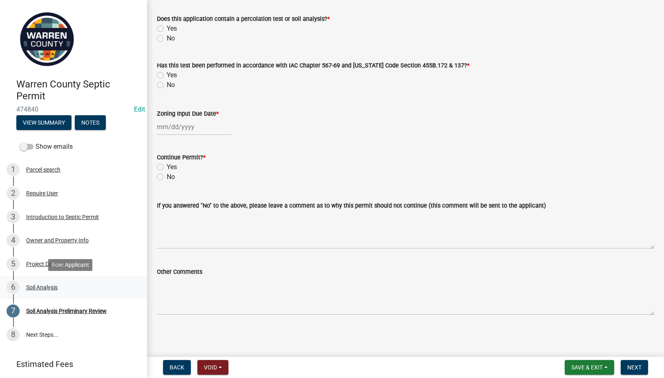
click at [43, 284] on div "Soil Analysis" at bounding box center [41, 287] width 31 height 6
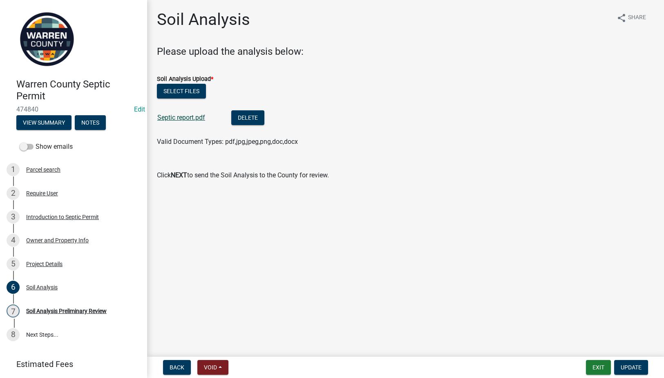
click at [179, 114] on link "Septic report.pdf" at bounding box center [181, 118] width 48 height 8
click at [249, 116] on button "Delete" at bounding box center [247, 117] width 33 height 15
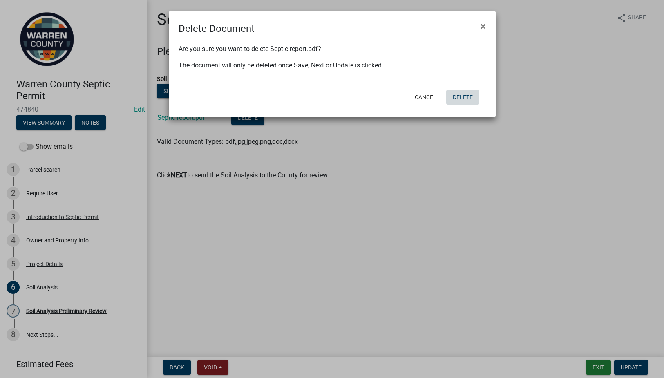
click at [466, 96] on button "Delete" at bounding box center [462, 97] width 33 height 15
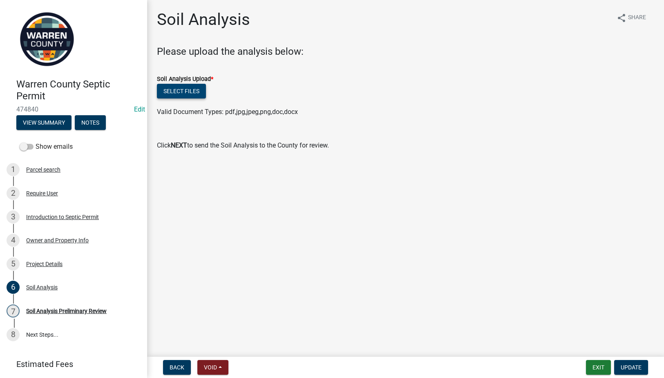
click at [192, 88] on button "Select files" at bounding box center [181, 91] width 49 height 15
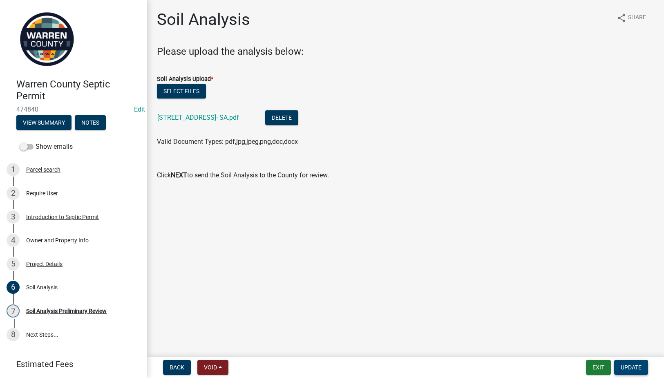
drag, startPoint x: 629, startPoint y: 370, endPoint x: 661, endPoint y: 336, distance: 46.0
click at [629, 370] on span "Update" at bounding box center [631, 367] width 21 height 7
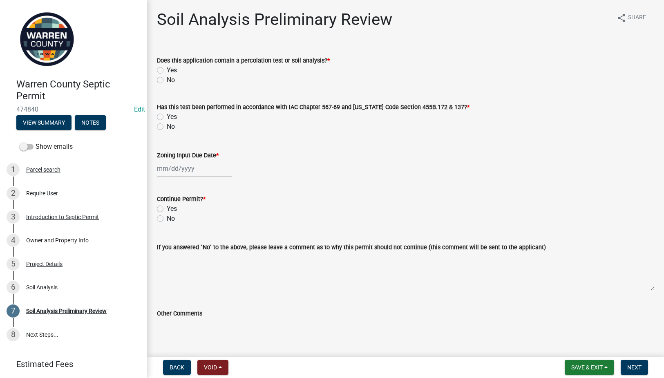
click at [167, 71] on label "Yes" at bounding box center [172, 70] width 10 height 10
click at [167, 71] on input "Yes" at bounding box center [169, 67] width 5 height 5
radio input "true"
click at [159, 114] on div "Has this test been performed in accordance with IAC Chapter 567-69 and [US_STAT…" at bounding box center [405, 116] width 497 height 29
click at [167, 114] on label "Yes" at bounding box center [172, 117] width 10 height 10
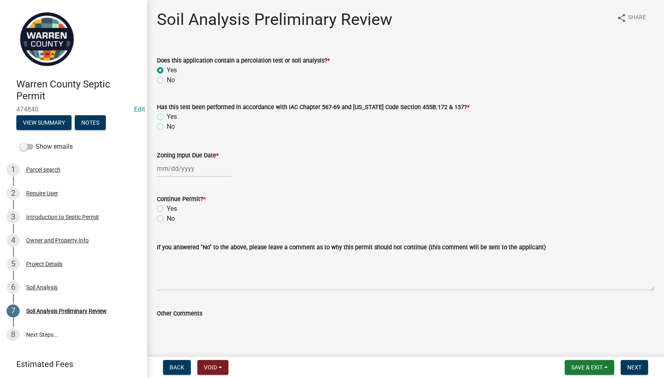
click at [167, 114] on input "Yes" at bounding box center [169, 114] width 5 height 5
radio input "true"
click at [167, 114] on label "Yes" at bounding box center [172, 117] width 10 height 10
click at [167, 114] on input "Yes" at bounding box center [169, 114] width 5 height 5
click at [168, 170] on div at bounding box center [194, 168] width 75 height 17
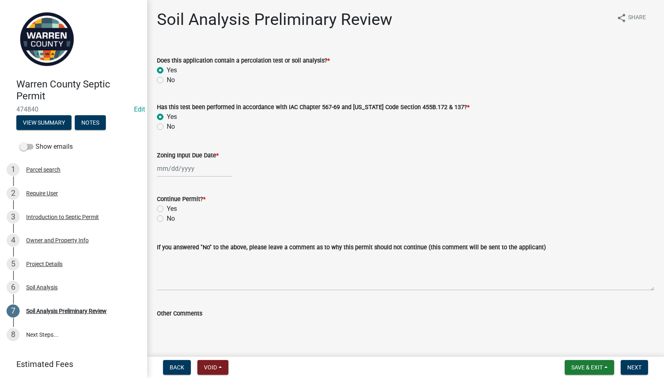
select select "9"
select select "2025"
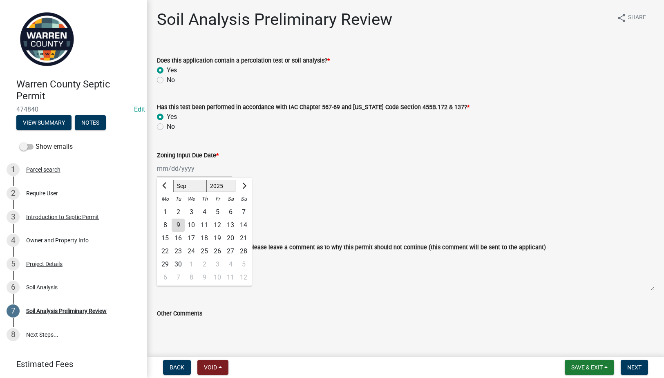
click at [173, 224] on div "9" at bounding box center [178, 225] width 13 height 13
type input "[DATE]"
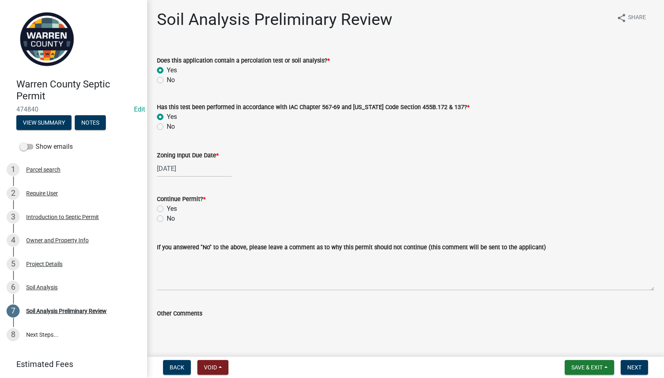
click at [167, 208] on label "Yes" at bounding box center [172, 209] width 10 height 10
click at [167, 208] on input "Yes" at bounding box center [169, 206] width 5 height 5
radio input "true"
click at [638, 368] on span "Next" at bounding box center [634, 367] width 14 height 7
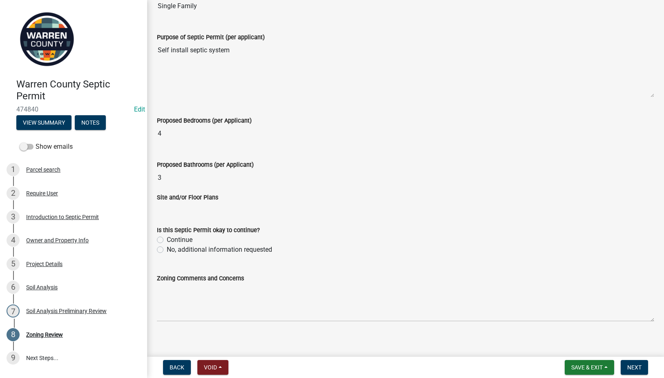
scroll to position [234, 0]
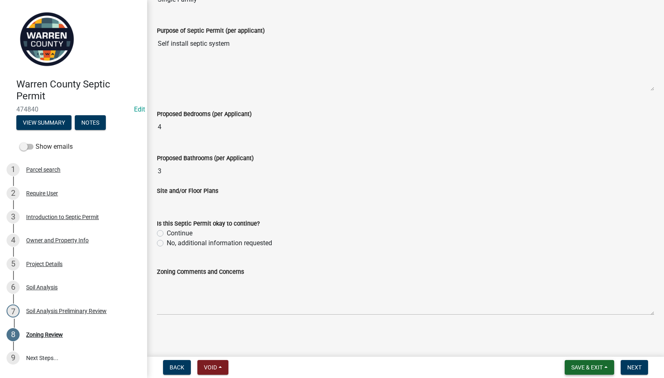
click at [598, 369] on span "Save & Exit" at bounding box center [586, 367] width 31 height 7
click at [578, 345] on button "Save & Exit" at bounding box center [581, 346] width 65 height 20
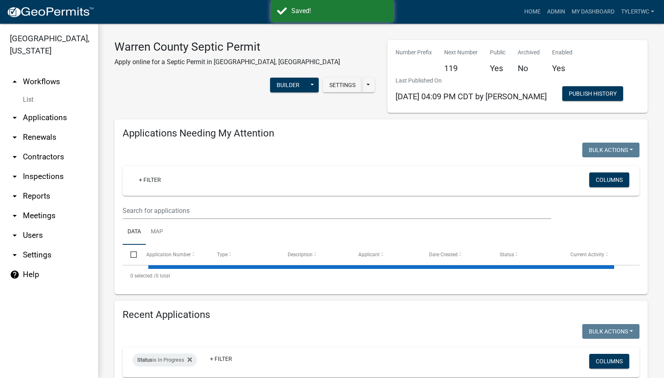
select select "2: 50"
select select "3: 100"
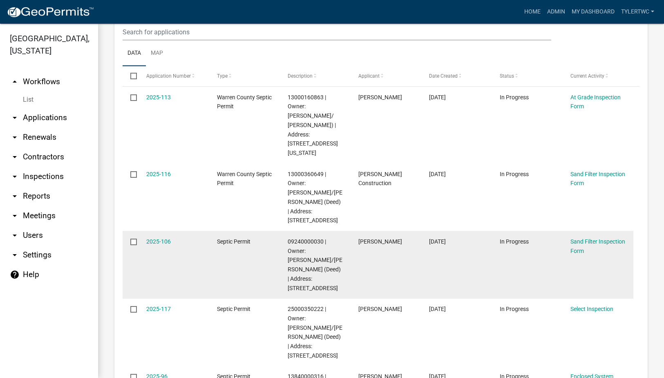
scroll to position [191, 0]
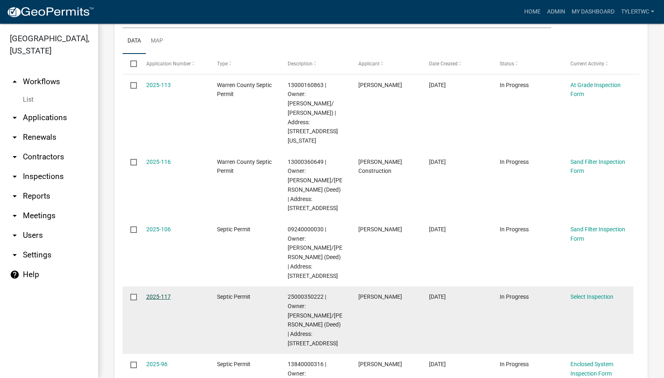
click at [149, 293] on link "2025-117" at bounding box center [158, 296] width 25 height 7
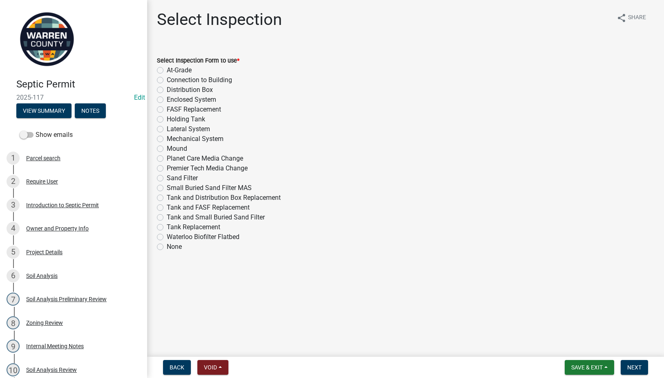
click at [167, 130] on label "Lateral System" at bounding box center [188, 129] width 43 height 10
click at [167, 130] on input "Lateral System" at bounding box center [169, 126] width 5 height 5
radio input "true"
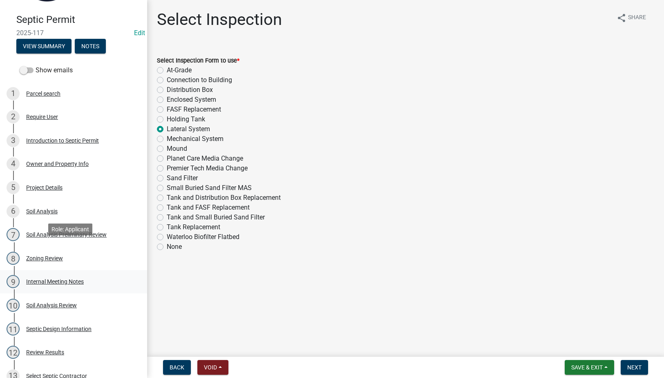
scroll to position [95, 0]
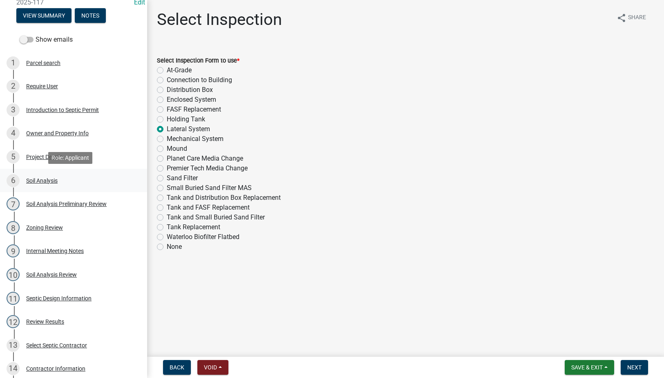
click at [44, 176] on div "6 Soil Analysis" at bounding box center [71, 180] width 128 height 13
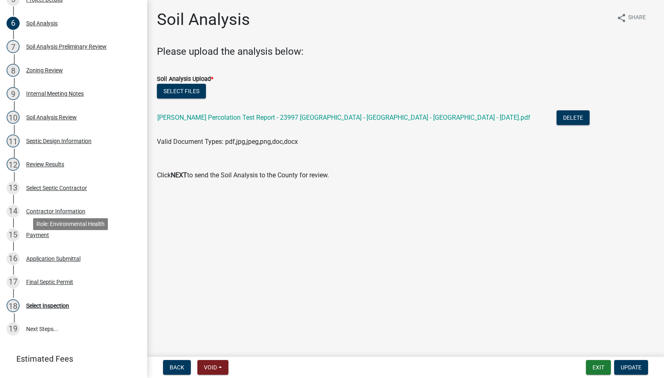
scroll to position [291, 0]
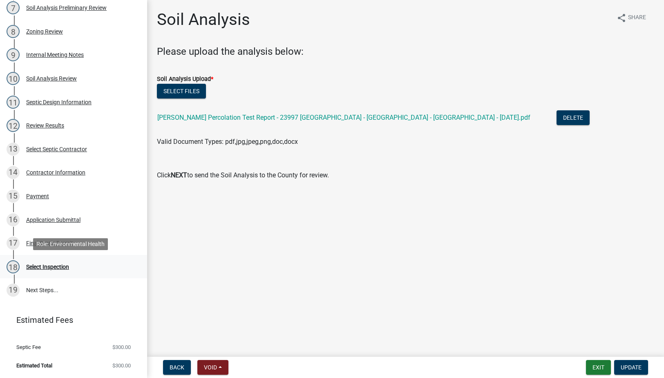
click at [43, 267] on div "Select Inspection" at bounding box center [47, 267] width 43 height 6
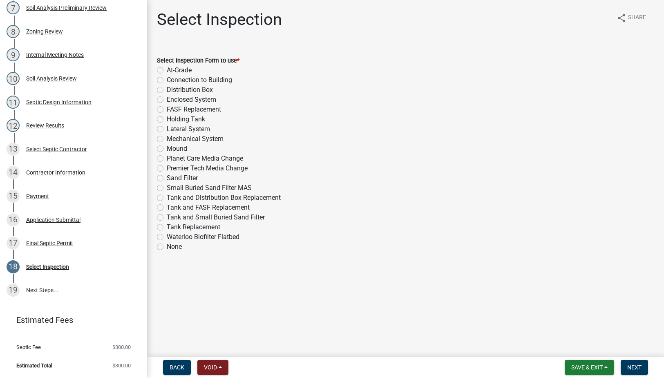
click at [167, 129] on label "Lateral System" at bounding box center [188, 129] width 43 height 10
click at [167, 129] on input "Lateral System" at bounding box center [169, 126] width 5 height 5
radio input "true"
click at [634, 367] on span "Next" at bounding box center [634, 367] width 14 height 7
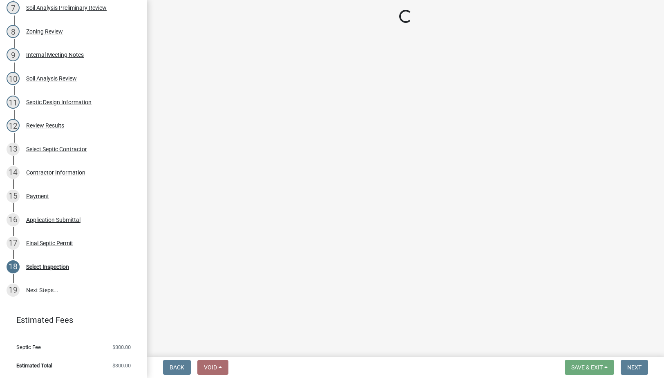
select select "d1e22d4f-68e7-4e9d-8701-604dd084f30f"
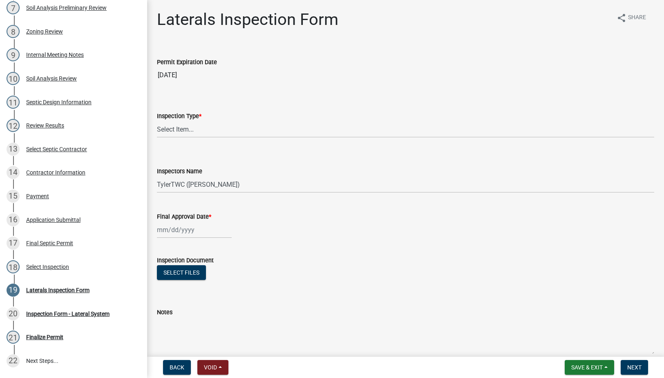
scroll to position [362, 0]
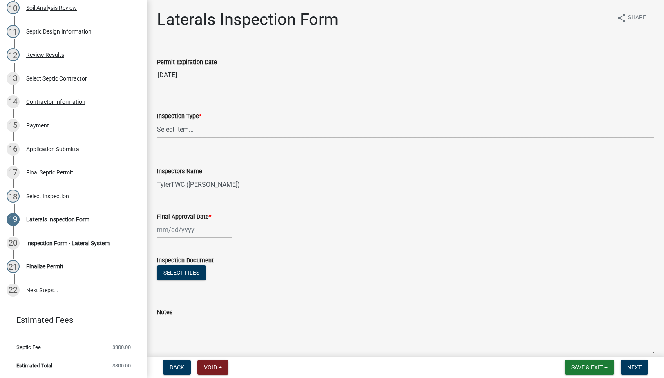
click at [180, 126] on select "Select Item... Laterals" at bounding box center [405, 129] width 497 height 17
click at [157, 121] on select "Select Item... Laterals" at bounding box center [405, 129] width 497 height 17
select select "745f0c93-fe7f-45fa-acff-5a7eccb4a6bc"
click at [583, 364] on span "Save & Exit" at bounding box center [586, 367] width 31 height 7
click at [577, 344] on button "Save & Exit" at bounding box center [581, 346] width 65 height 20
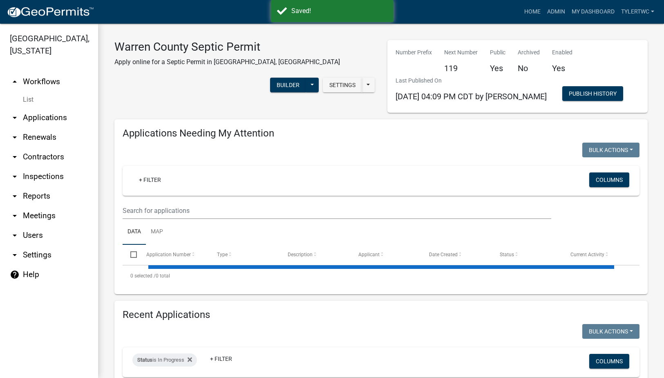
select select "2: 50"
select select "3: 100"
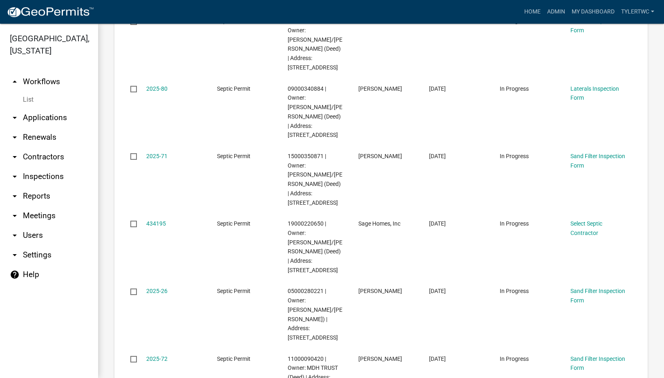
scroll to position [2861, 0]
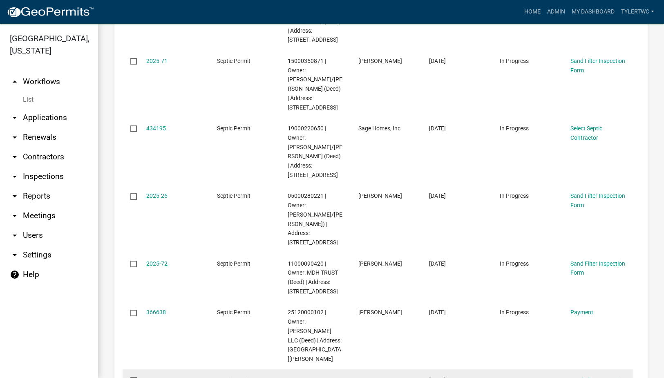
click at [161, 377] on link "2025-10" at bounding box center [156, 380] width 21 height 7
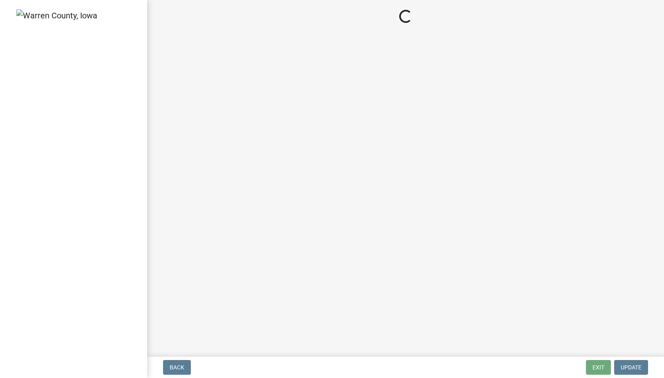
select select "d1e22d4f-68e7-4e9d-8701-604dd084f30f"
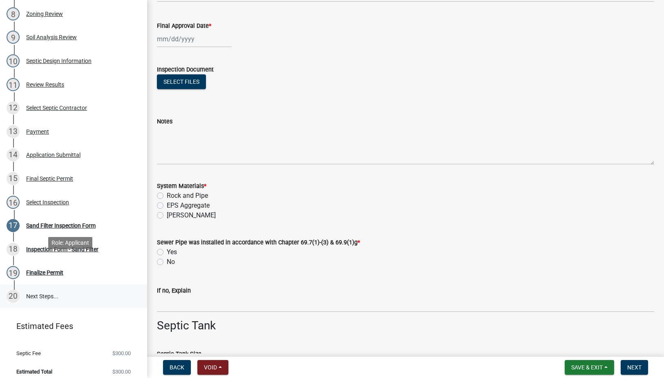
scroll to position [315, 0]
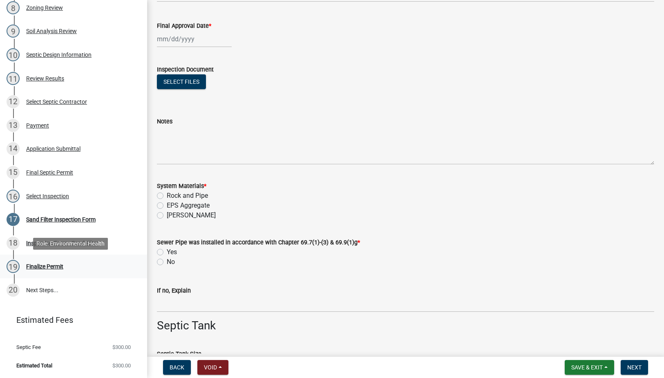
click at [47, 268] on div "Finalize Permit" at bounding box center [44, 267] width 37 height 6
click at [40, 172] on div "Final Septic Permit" at bounding box center [49, 173] width 47 height 6
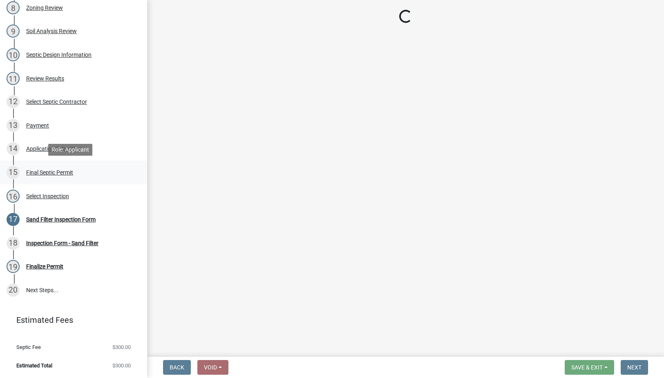
scroll to position [0, 0]
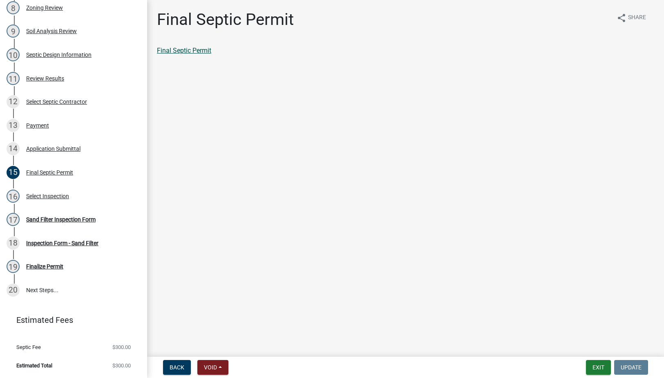
click at [195, 50] on link "Final Septic Permit" at bounding box center [184, 51] width 54 height 8
drag, startPoint x: 47, startPoint y: 262, endPoint x: 41, endPoint y: 268, distance: 8.1
click at [47, 262] on div "19 Finalize Permit" at bounding box center [71, 266] width 128 height 13
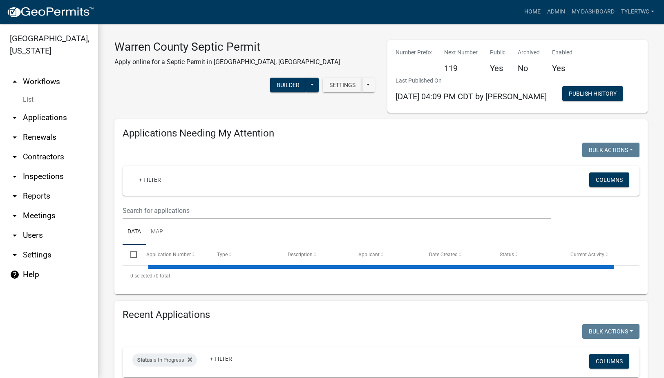
select select "2: 50"
select select "3: 100"
select select "2: 50"
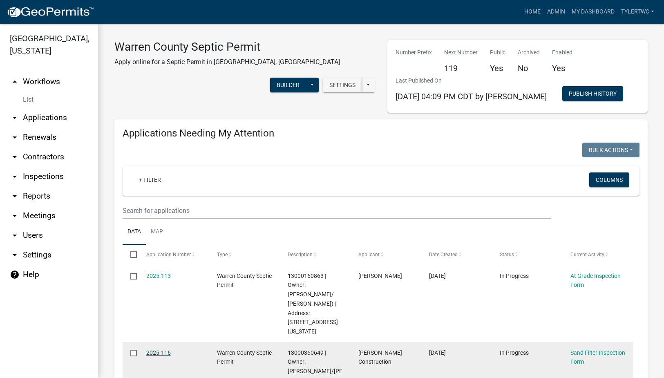
click at [157, 349] on link "2025-116" at bounding box center [158, 352] width 25 height 7
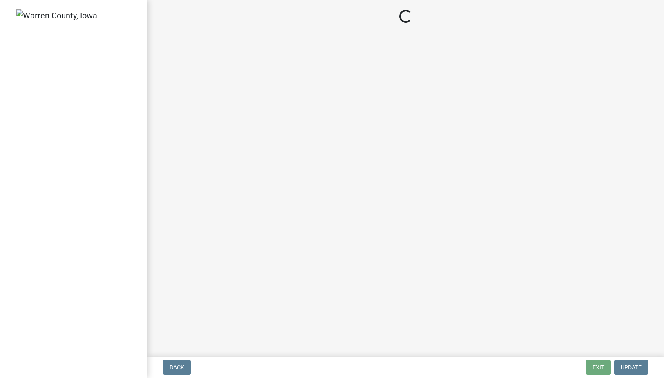
select select "712890e3-0e22-400e-a79f-3f3f8890de95"
select select "d1e22d4f-68e7-4e9d-8701-604dd084f30f"
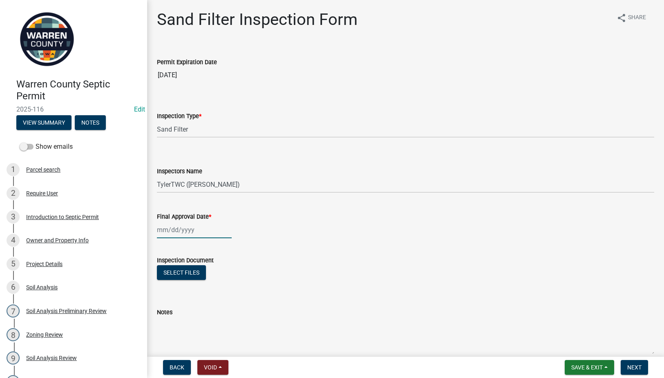
click at [173, 232] on div at bounding box center [194, 230] width 75 height 17
select select "9"
select select "2025"
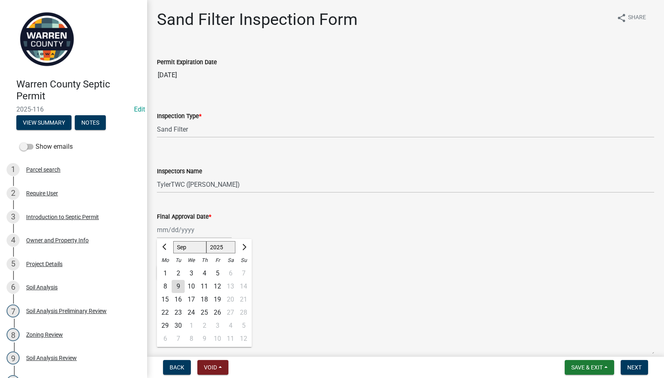
click at [179, 284] on div "9" at bounding box center [178, 286] width 13 height 13
type input "[DATE]"
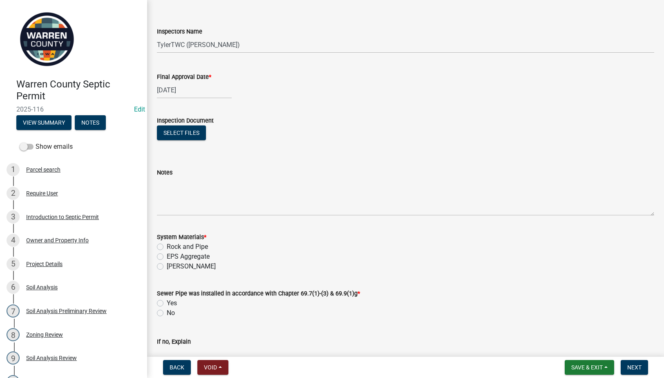
scroll to position [191, 0]
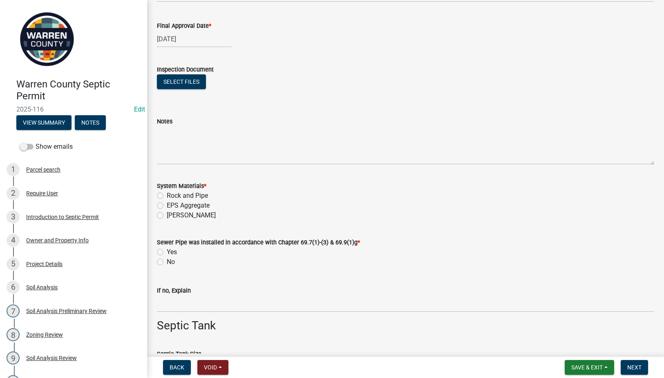
click at [167, 195] on label "Rock and Pipe" at bounding box center [187, 196] width 41 height 10
click at [167, 195] on input "Rock and Pipe" at bounding box center [169, 193] width 5 height 5
radio input "true"
click at [167, 249] on label "Yes" at bounding box center [172, 252] width 10 height 10
click at [167, 249] on input "Yes" at bounding box center [169, 249] width 5 height 5
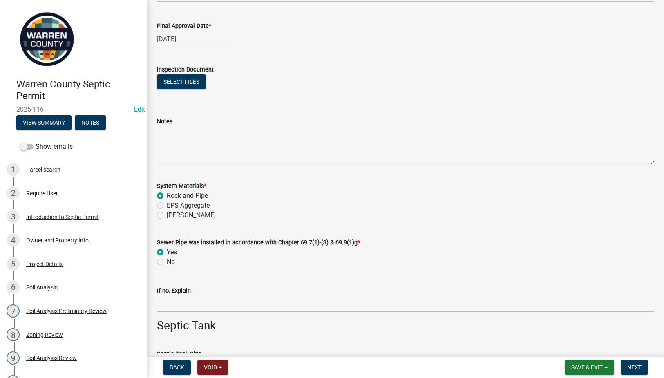
radio input "true"
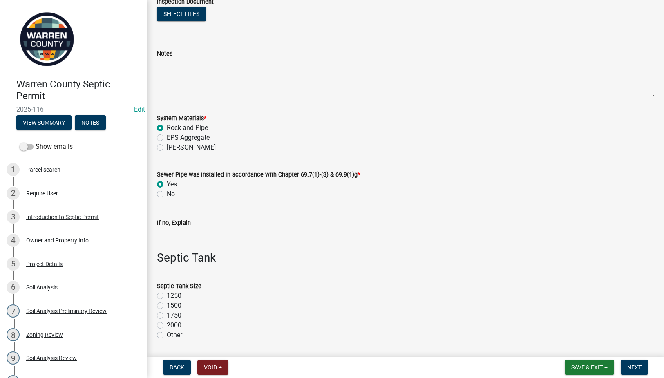
scroll to position [286, 0]
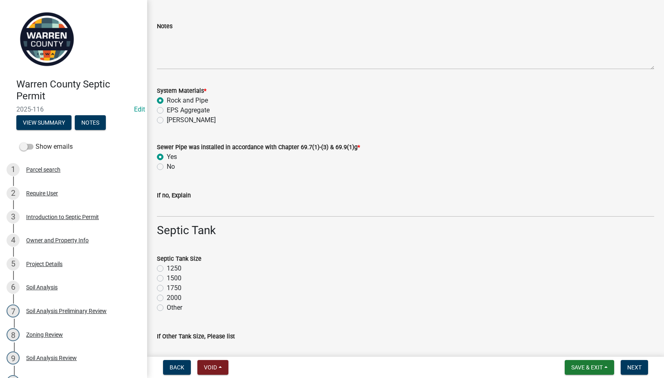
click at [167, 278] on label "1500" at bounding box center [174, 278] width 15 height 10
click at [167, 278] on input "1500" at bounding box center [169, 275] width 5 height 5
radio input "true"
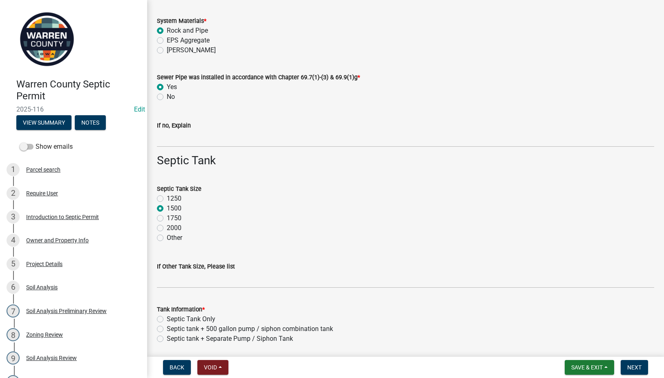
scroll to position [477, 0]
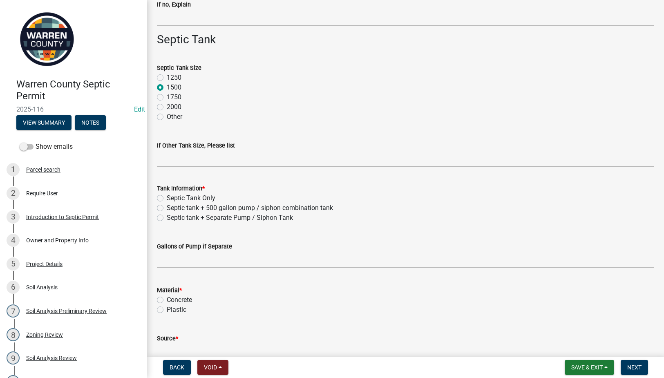
click at [167, 209] on label "Septic tank + 500 gallon pump / siphon combination tank" at bounding box center [250, 208] width 166 height 10
click at [167, 208] on input "Septic tank + 500 gallon pump / siphon combination tank" at bounding box center [169, 205] width 5 height 5
radio input "true"
click at [167, 300] on label "Concrete" at bounding box center [179, 300] width 25 height 10
click at [167, 300] on input "Concrete" at bounding box center [169, 297] width 5 height 5
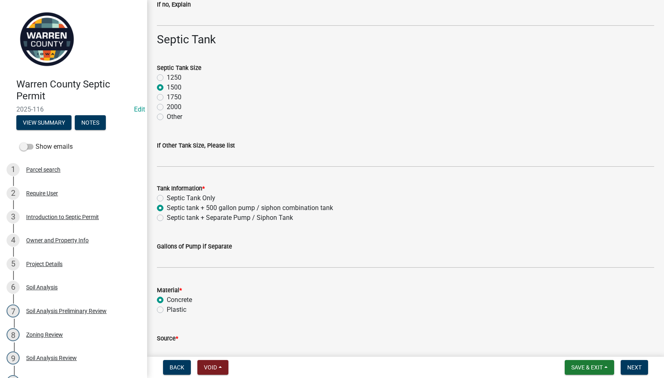
radio input "true"
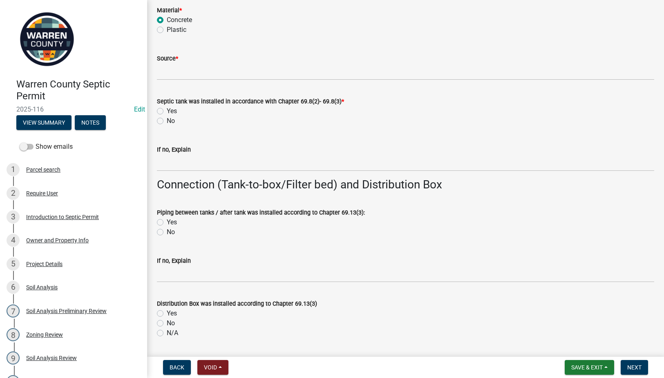
scroll to position [763, 0]
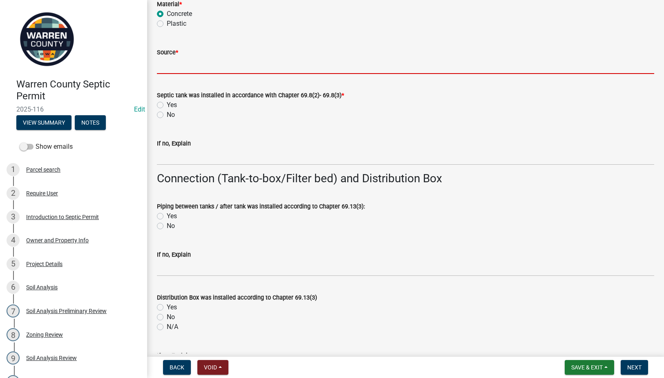
click at [167, 63] on input "Source *" at bounding box center [405, 65] width 497 height 17
type input "Indianola Precast"
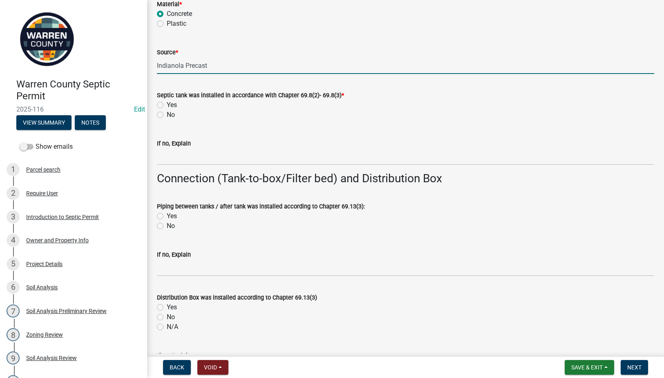
click at [167, 105] on label "Yes" at bounding box center [172, 105] width 10 height 10
click at [167, 105] on input "Yes" at bounding box center [169, 102] width 5 height 5
radio input "true"
click at [167, 215] on label "Yes" at bounding box center [172, 216] width 10 height 10
click at [167, 215] on input "Yes" at bounding box center [169, 213] width 5 height 5
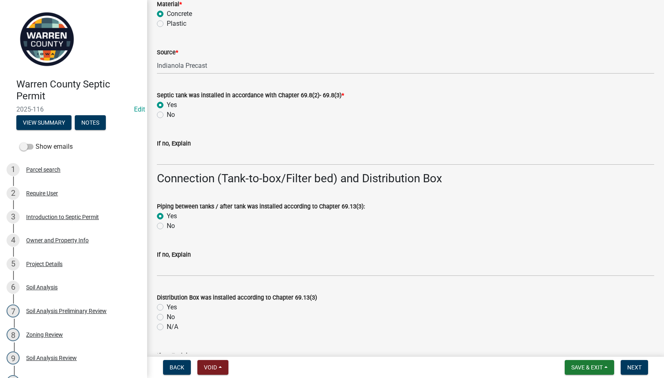
radio input "true"
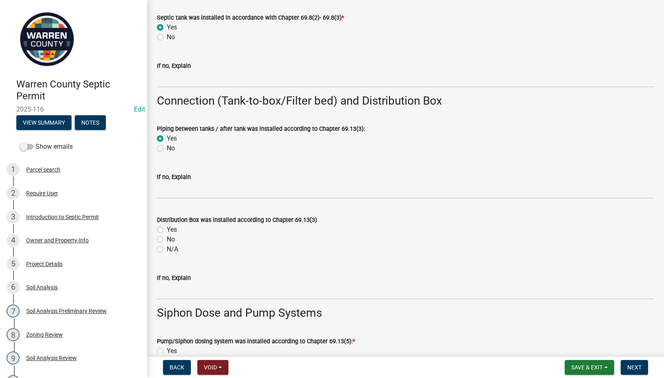
scroll to position [858, 0]
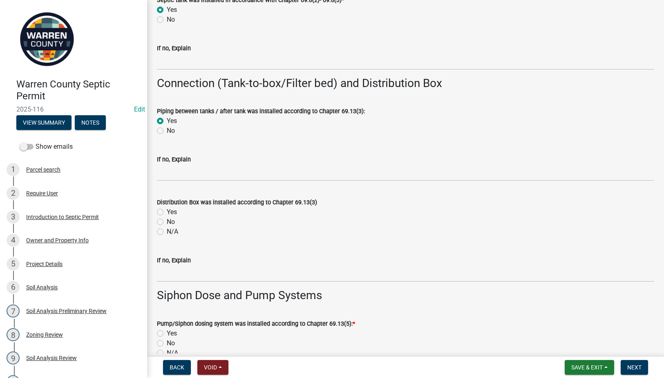
drag, startPoint x: 161, startPoint y: 228, endPoint x: 182, endPoint y: 238, distance: 23.6
click at [167, 228] on label "N/A" at bounding box center [172, 232] width 11 height 10
click at [167, 228] on input "N/A" at bounding box center [169, 229] width 5 height 5
radio input "true"
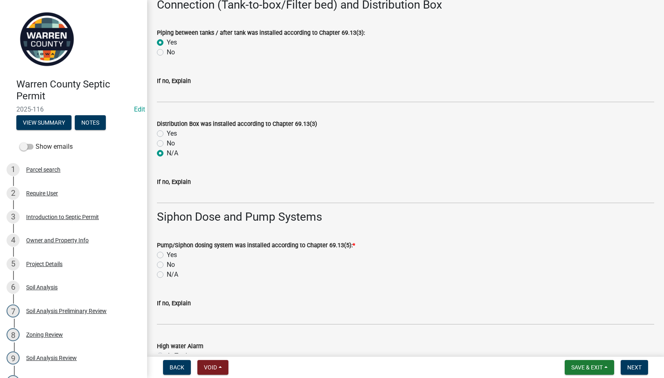
scroll to position [954, 0]
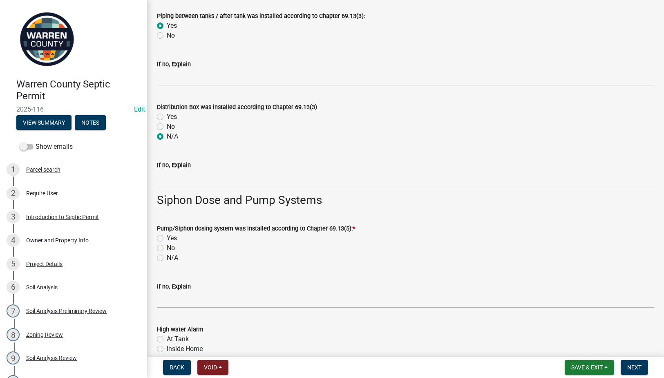
click at [167, 238] on label "Yes" at bounding box center [172, 238] width 10 height 10
click at [167, 238] on input "Yes" at bounding box center [169, 235] width 5 height 5
radio input "true"
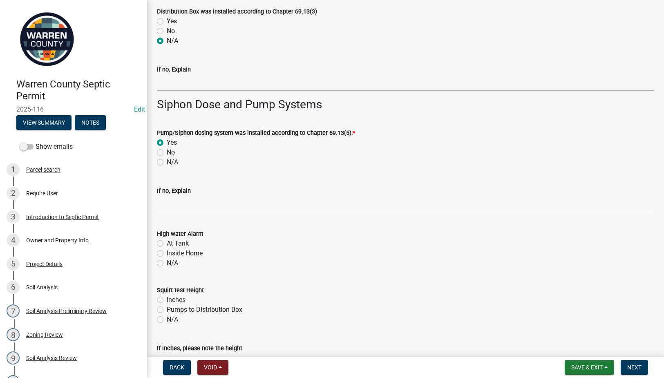
click at [167, 262] on label "N/A" at bounding box center [172, 263] width 11 height 10
click at [167, 262] on input "N/A" at bounding box center [169, 260] width 5 height 5
radio input "true"
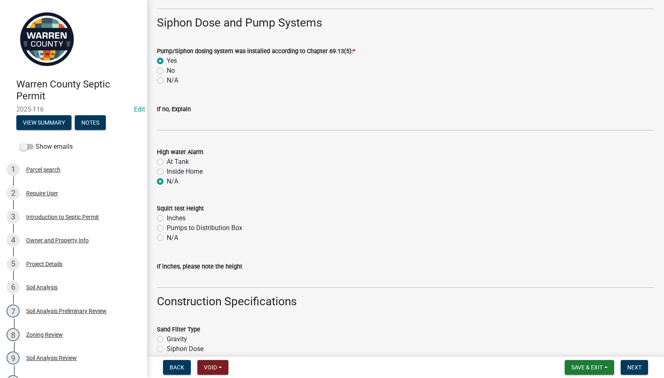
scroll to position [1144, 0]
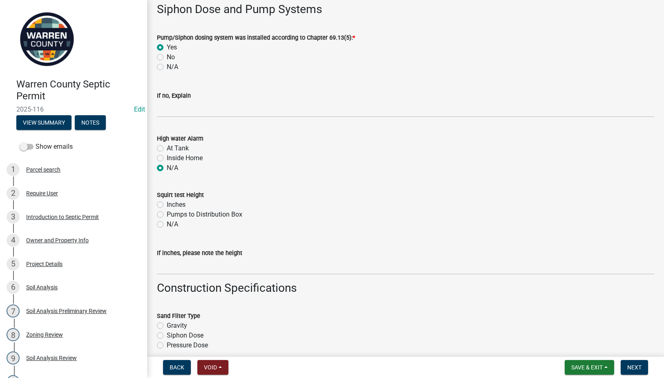
click at [167, 203] on label "Inches" at bounding box center [176, 205] width 19 height 10
click at [167, 203] on input "Inches" at bounding box center [169, 202] width 5 height 5
radio input "true"
click at [164, 264] on input "If inches, please note the height" at bounding box center [405, 266] width 497 height 17
click at [248, 261] on input "12" at bounding box center [405, 266] width 497 height 17
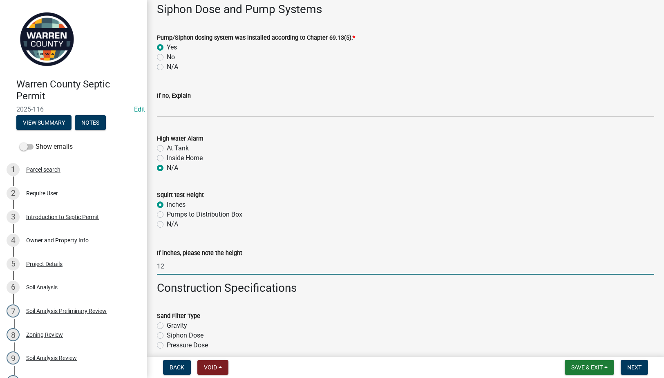
type input "12""
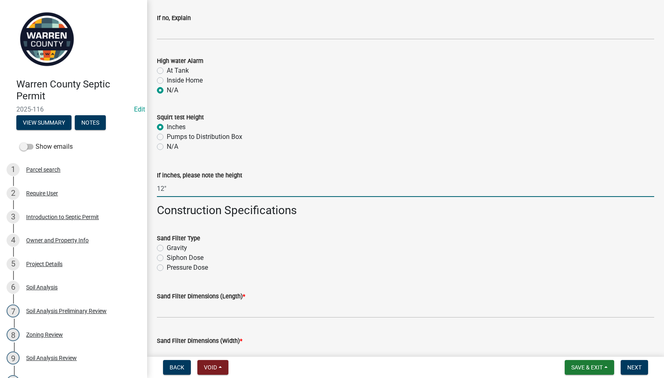
scroll to position [1240, 0]
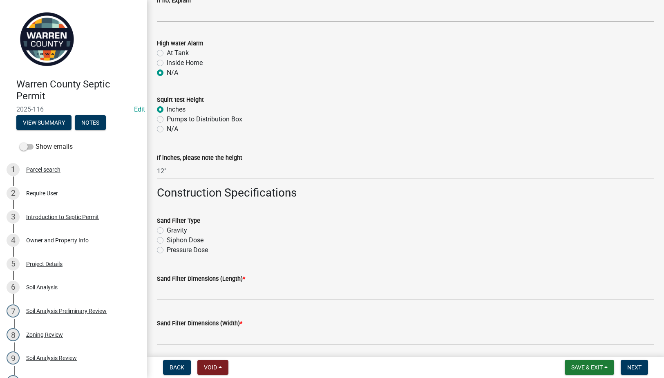
click at [167, 238] on label "Siphon Dose" at bounding box center [185, 240] width 37 height 10
click at [167, 238] on input "Siphon Dose" at bounding box center [169, 237] width 5 height 5
radio input "true"
drag, startPoint x: 163, startPoint y: 289, endPoint x: 200, endPoint y: 287, distance: 37.3
click at [163, 289] on input "Sand Filter Dimensions (Length) *" at bounding box center [405, 292] width 497 height 17
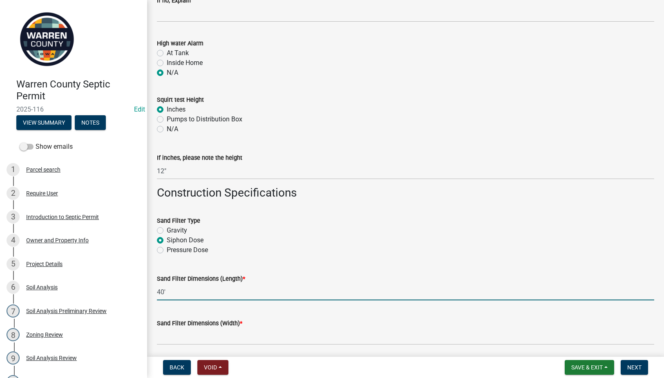
type input "40'"
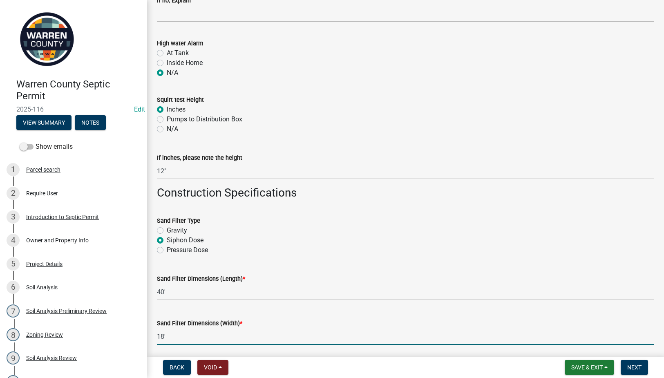
type input "18'"
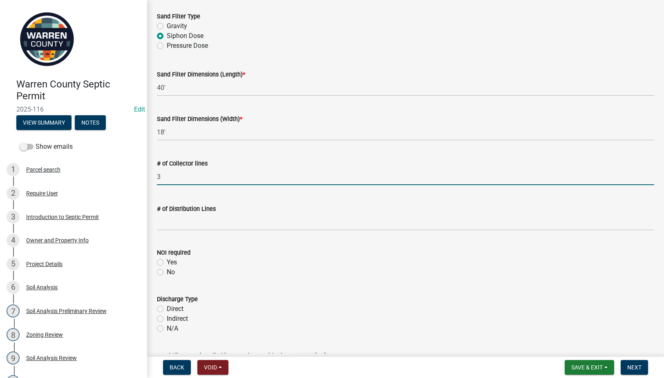
type input "3"
click at [186, 225] on input "text" at bounding box center [405, 222] width 497 height 17
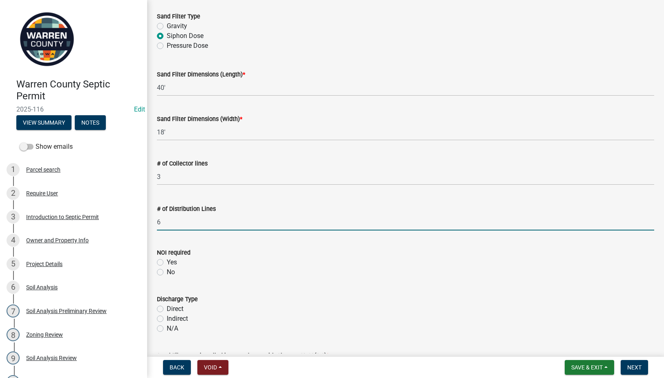
type input "6"
click at [167, 271] on label "No" at bounding box center [171, 272] width 8 height 10
click at [167, 271] on input "No" at bounding box center [169, 269] width 5 height 5
radio input "true"
click at [167, 319] on label "Indirect" at bounding box center [177, 319] width 21 height 10
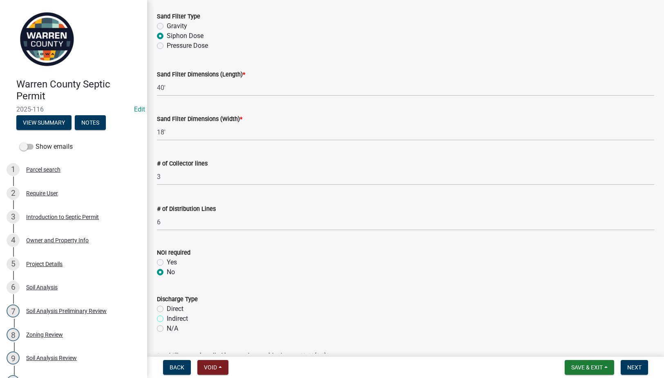
click at [167, 319] on input "Indirect" at bounding box center [169, 316] width 5 height 5
radio input "true"
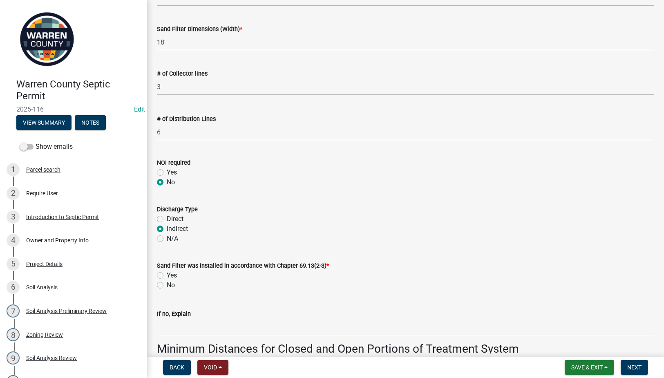
scroll to position [1635, 0]
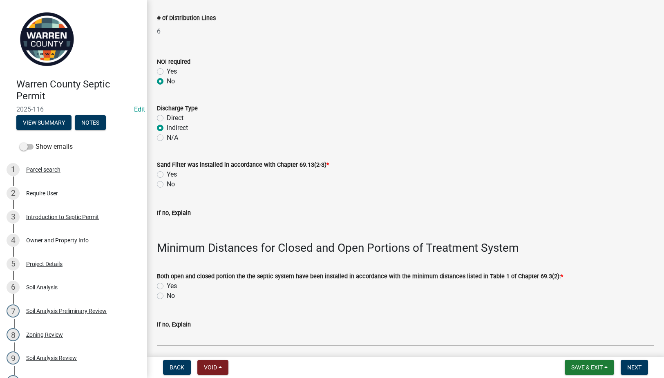
click at [167, 173] on label "Yes" at bounding box center [172, 175] width 10 height 10
click at [167, 173] on input "Yes" at bounding box center [169, 172] width 5 height 5
radio input "true"
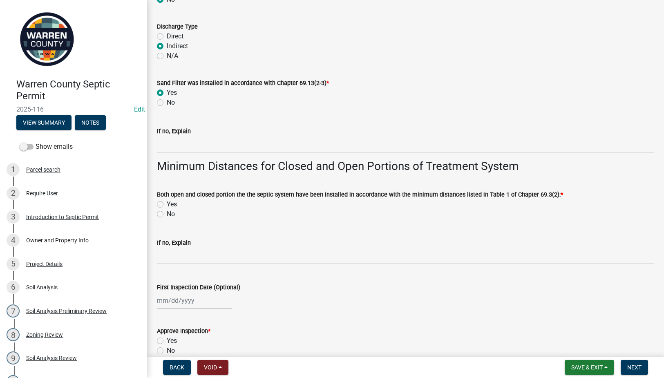
scroll to position [1730, 0]
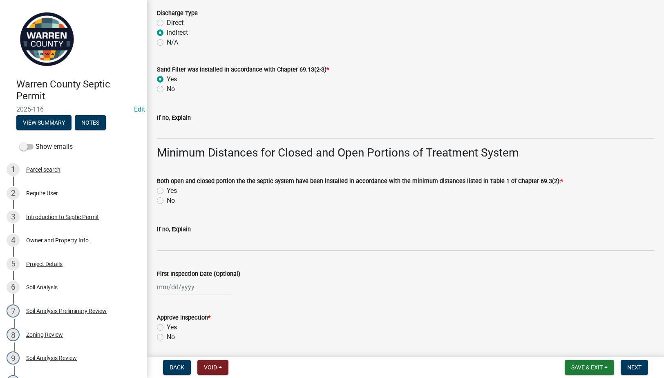
drag, startPoint x: 159, startPoint y: 189, endPoint x: 164, endPoint y: 198, distance: 10.8
click at [167, 189] on label "Yes" at bounding box center [172, 191] width 10 height 10
click at [167, 189] on input "Yes" at bounding box center [169, 188] width 5 height 5
radio input "true"
click at [172, 292] on div at bounding box center [194, 287] width 75 height 17
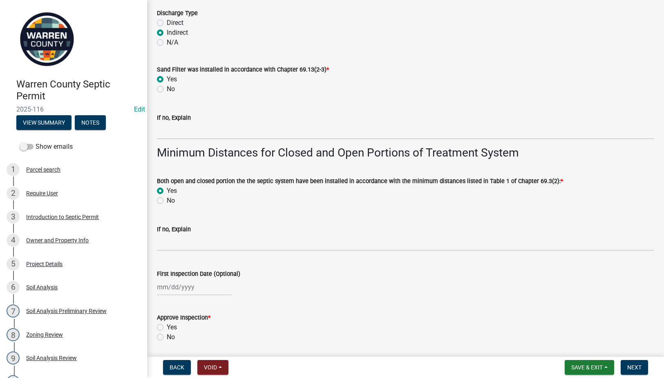
select select "9"
select select "2025"
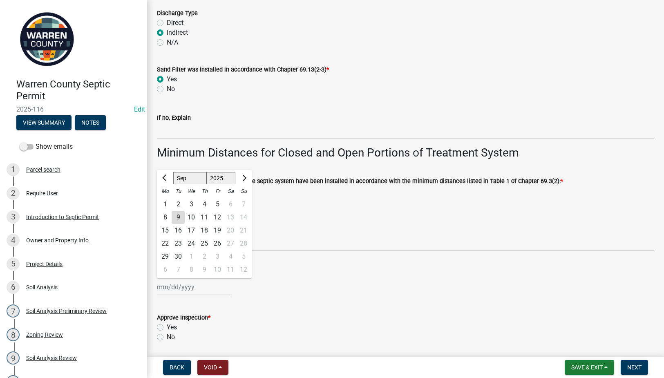
click at [165, 216] on div "8" at bounding box center [165, 217] width 13 height 13
type input "[DATE]"
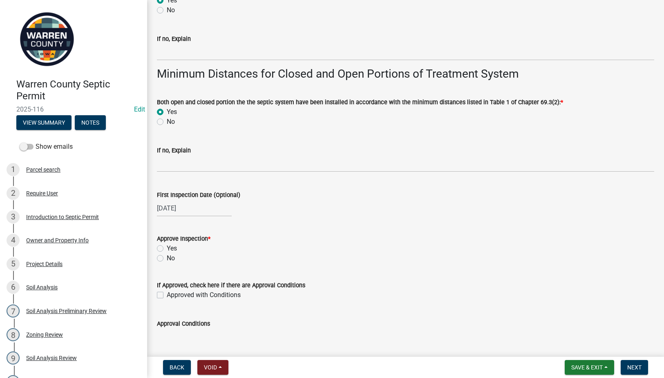
scroll to position [1826, 0]
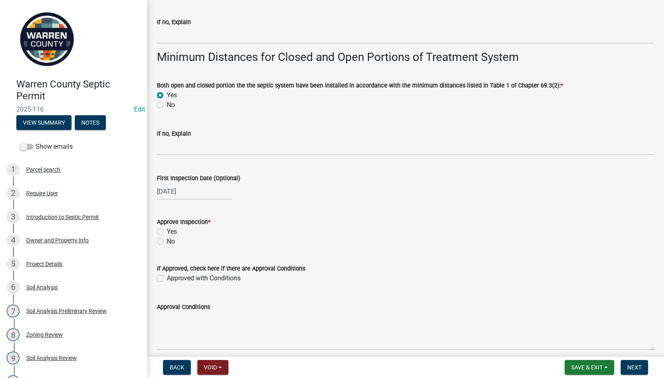
click at [167, 231] on label "Yes" at bounding box center [172, 232] width 10 height 10
click at [167, 231] on input "Yes" at bounding box center [169, 229] width 5 height 5
radio input "true"
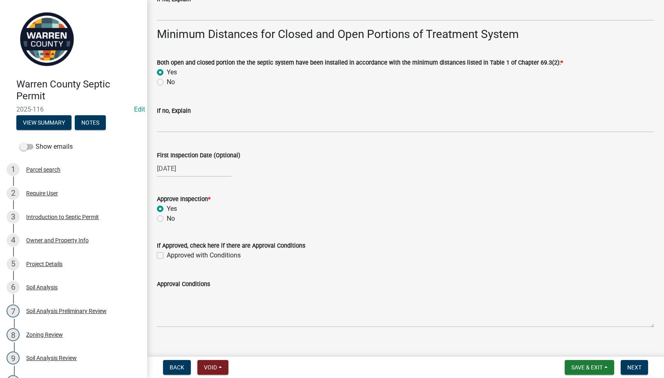
scroll to position [1861, 0]
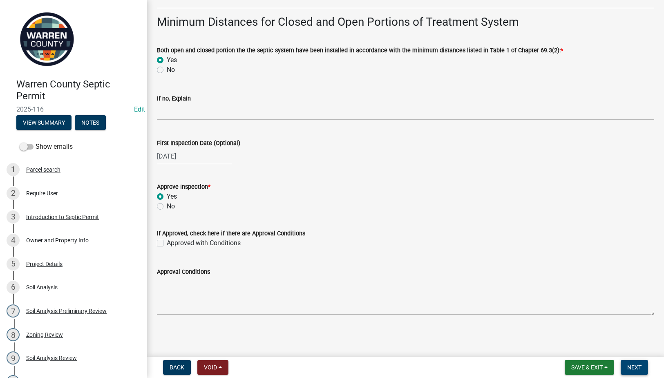
click at [631, 365] on span "Next" at bounding box center [634, 367] width 14 height 7
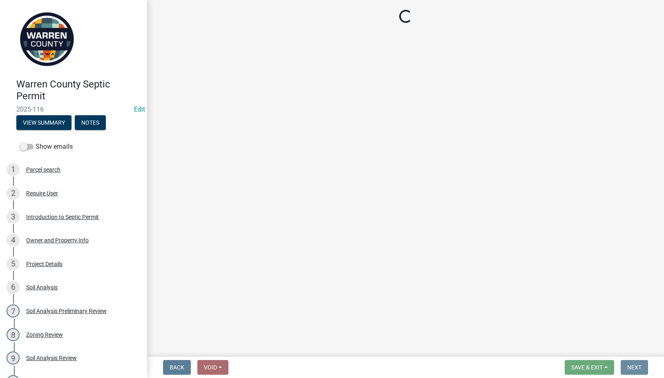
scroll to position [0, 0]
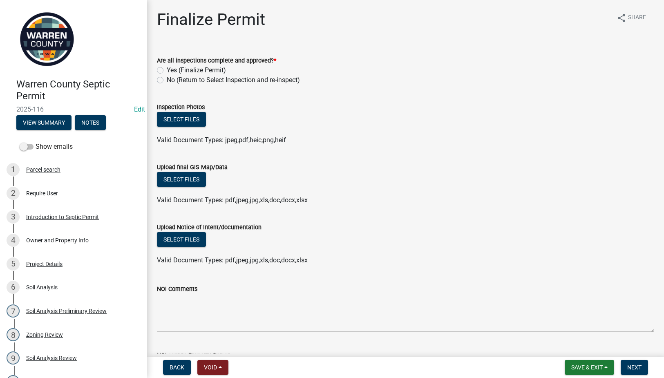
click at [167, 69] on label "Yes (Finalize Permit)" at bounding box center [196, 70] width 59 height 10
click at [167, 69] on input "Yes (Finalize Permit)" at bounding box center [169, 67] width 5 height 5
radio input "true"
click at [182, 178] on button "Select files" at bounding box center [181, 179] width 49 height 15
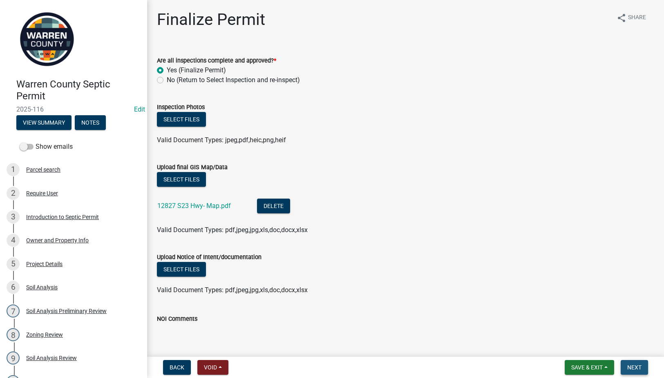
click at [634, 367] on span "Next" at bounding box center [634, 367] width 14 height 7
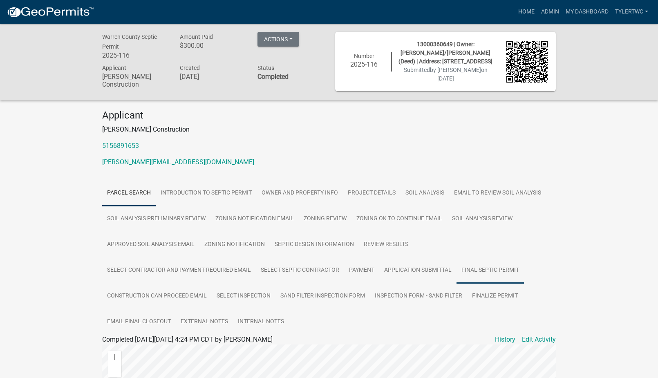
click at [486, 264] on link "Final Septic Permit" at bounding box center [490, 271] width 67 height 26
click at [144, 351] on link "Final Septic Permit" at bounding box center [129, 349] width 54 height 8
click at [438, 301] on link "Inspection Form - Sand Filter" at bounding box center [418, 296] width 97 height 26
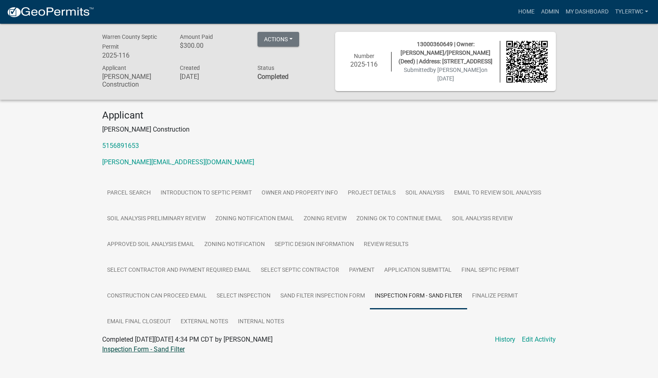
click at [138, 349] on link "Inspection Form - Sand Filter" at bounding box center [143, 349] width 83 height 8
click at [549, 9] on link "Admin" at bounding box center [550, 12] width 25 height 16
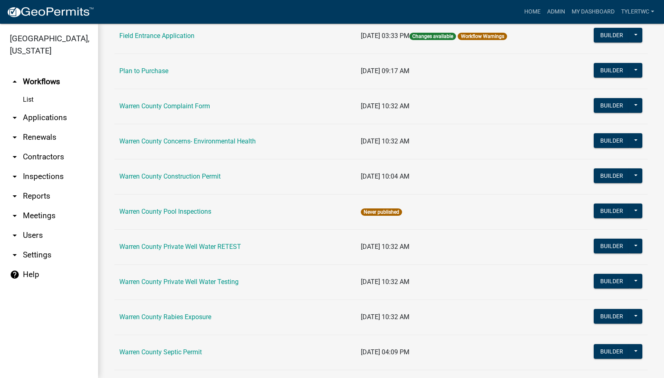
scroll to position [489, 0]
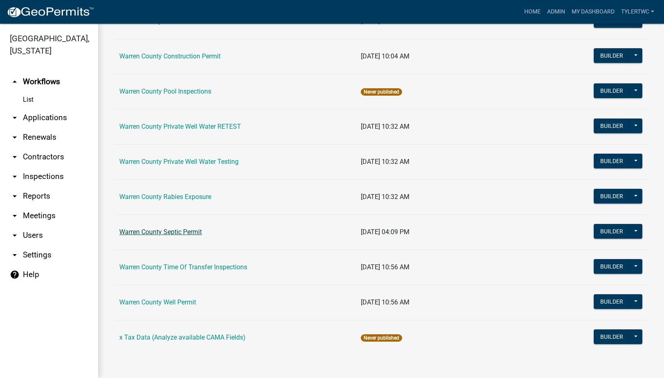
click at [157, 233] on link "Warren County Septic Permit" at bounding box center [160, 232] width 83 height 8
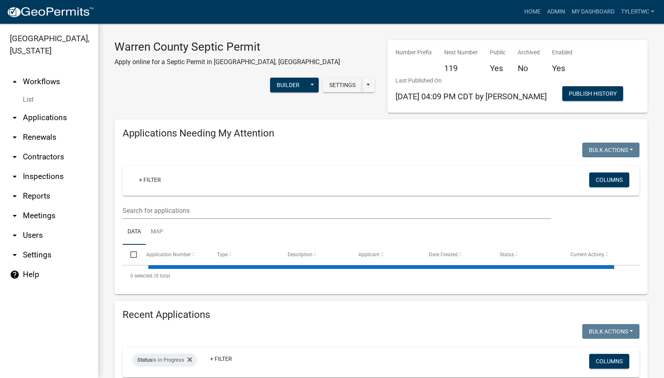
select select "2: 50"
select select "3: 100"
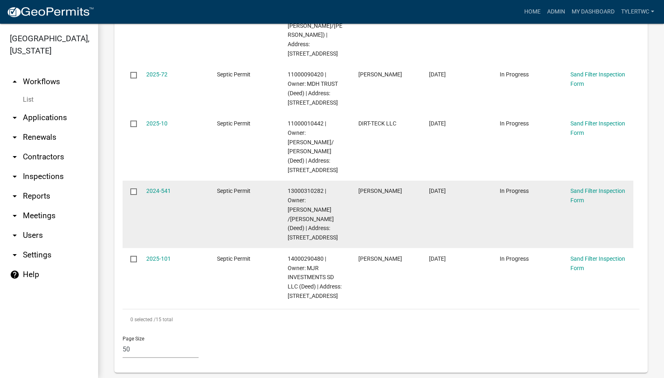
scroll to position [1526, 0]
